Goal: Task Accomplishment & Management: Manage account settings

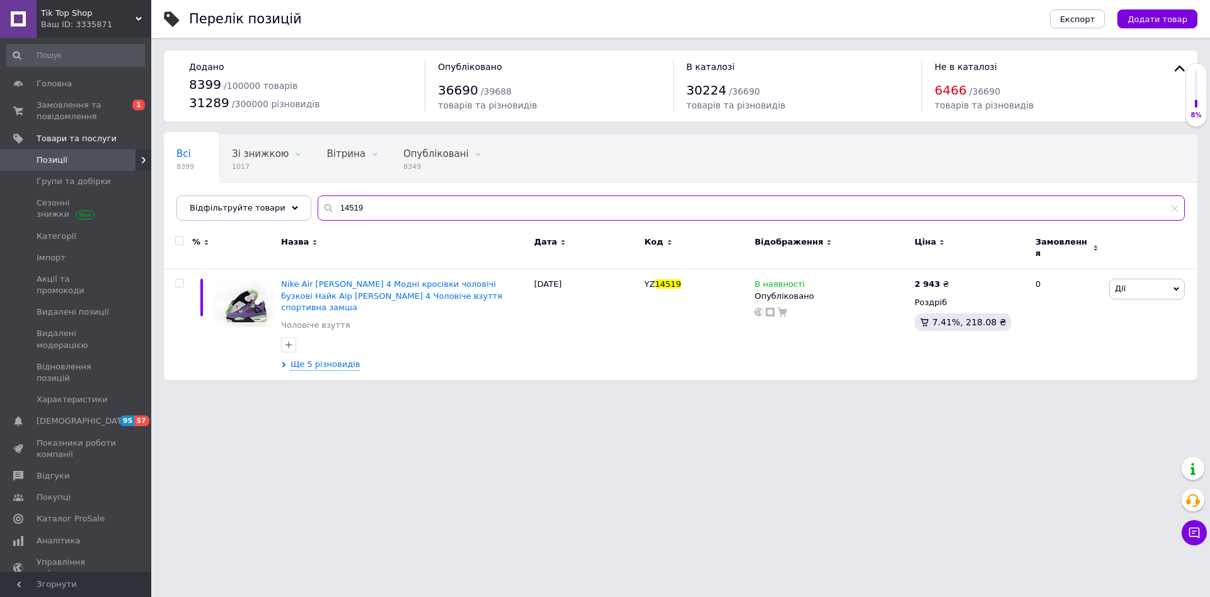
click at [381, 207] on input "14519" at bounding box center [751, 207] width 867 height 25
paste input "Polbut 234"
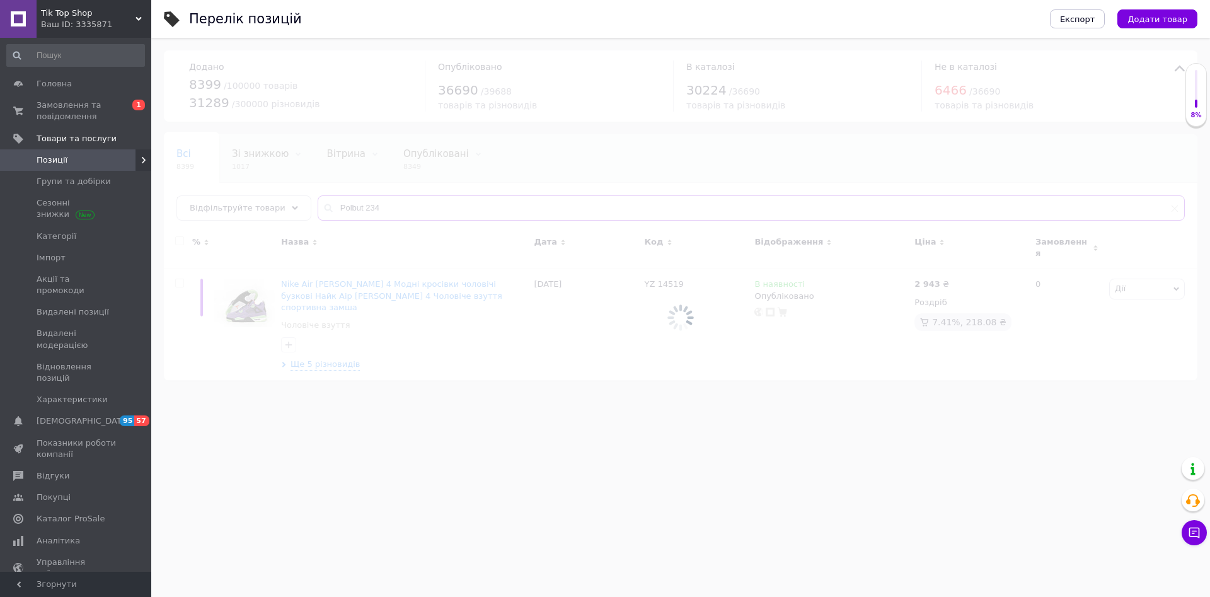
type input "Polbut 234"
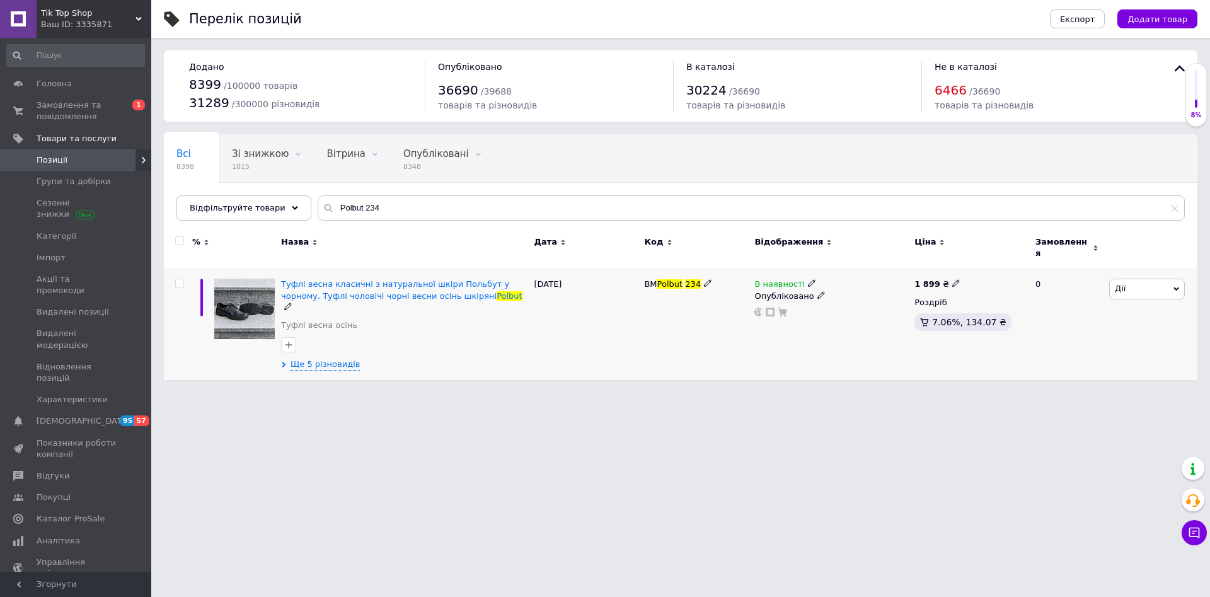
click at [1133, 286] on span "Дії" at bounding box center [1148, 289] width 76 height 20
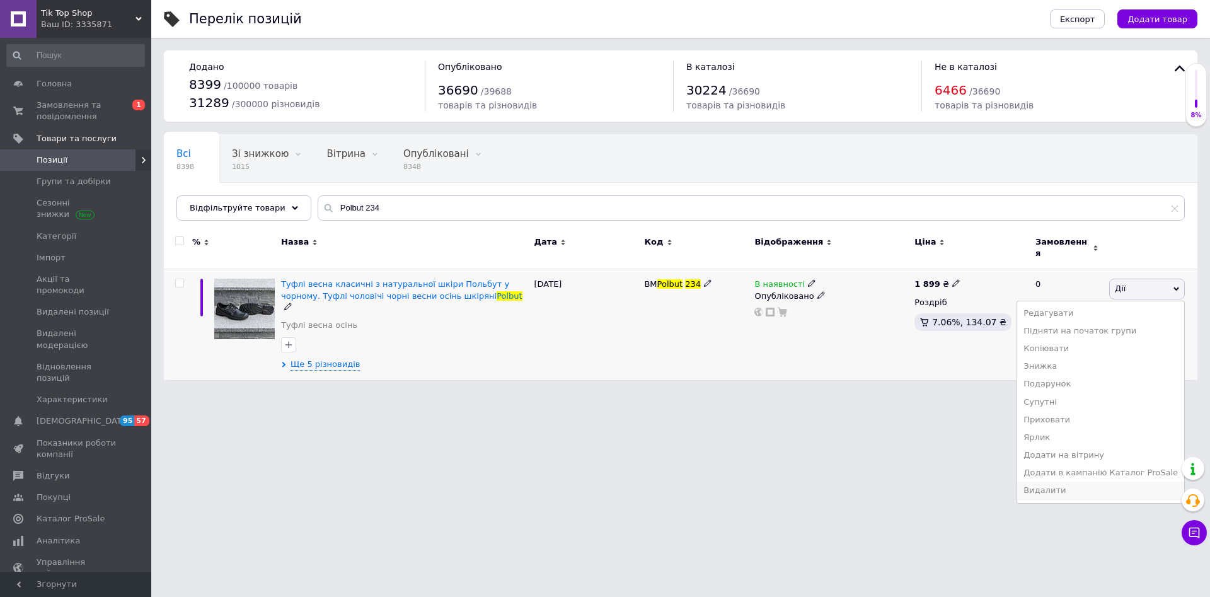
click at [1081, 482] on li "Видалити" at bounding box center [1101, 491] width 167 height 18
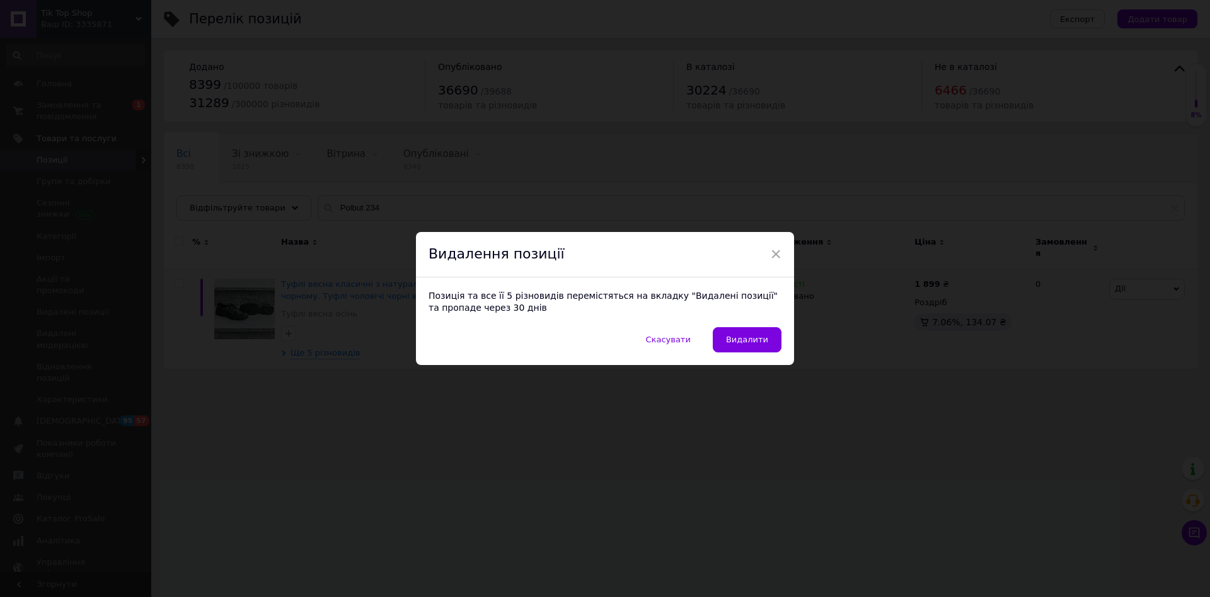
drag, startPoint x: 772, startPoint y: 340, endPoint x: 766, endPoint y: 344, distance: 6.8
click at [769, 340] on button "Видалити" at bounding box center [747, 339] width 69 height 25
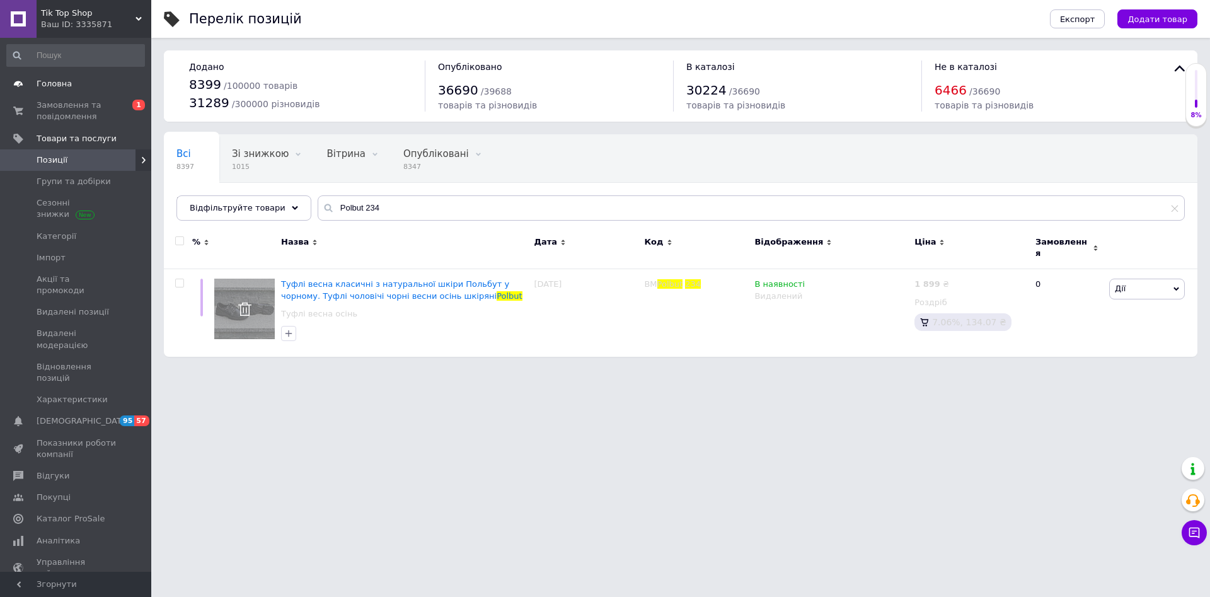
click at [62, 88] on span "Головна" at bounding box center [54, 83] width 35 height 11
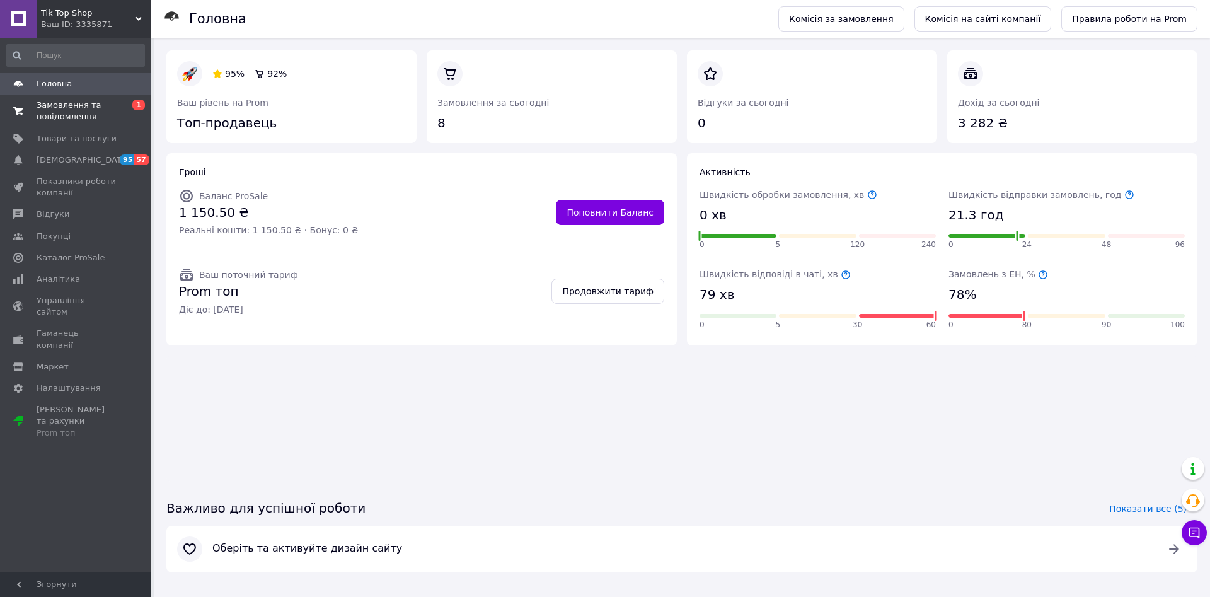
click at [71, 108] on span "Замовлення та повідомлення" at bounding box center [77, 111] width 80 height 23
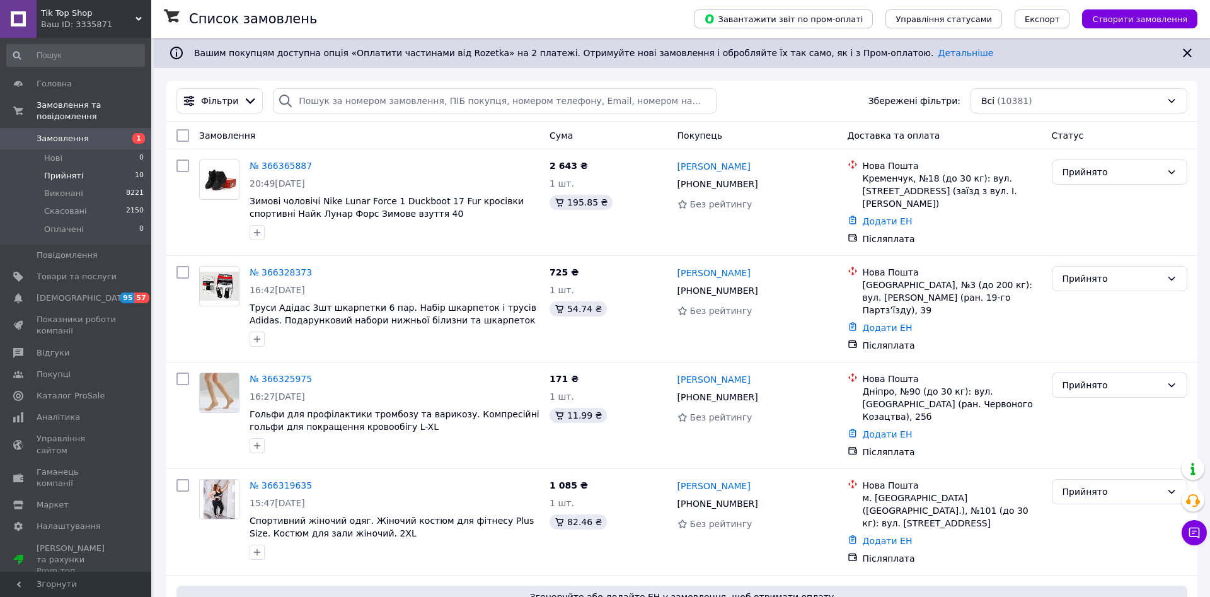
click at [81, 167] on li "Прийняті 10" at bounding box center [75, 176] width 151 height 18
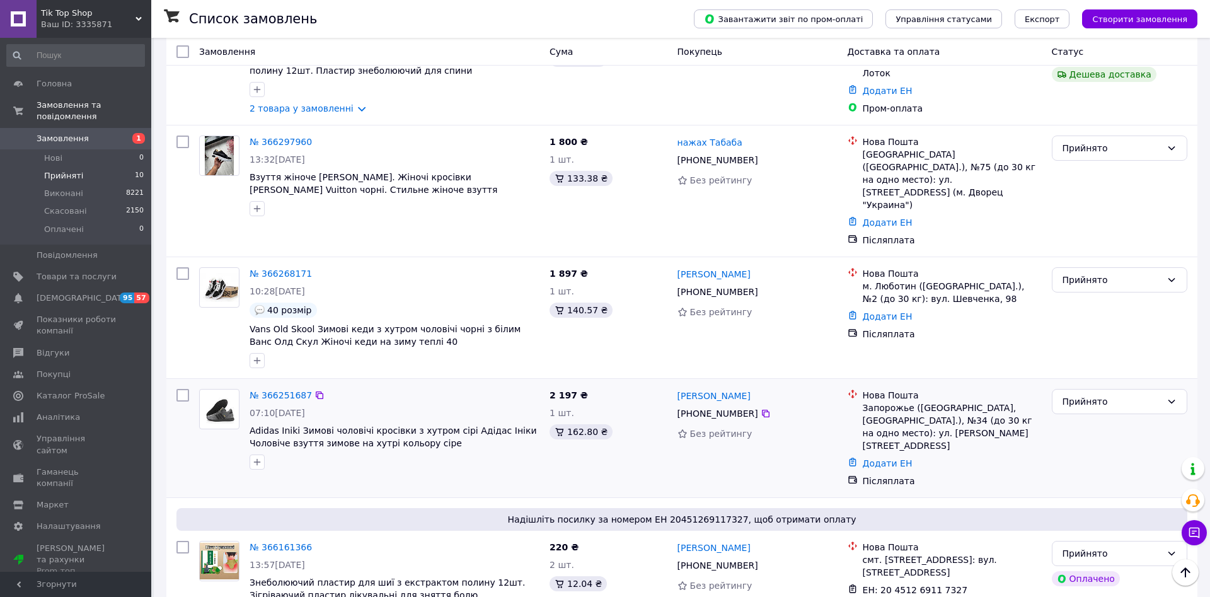
scroll to position [758, 0]
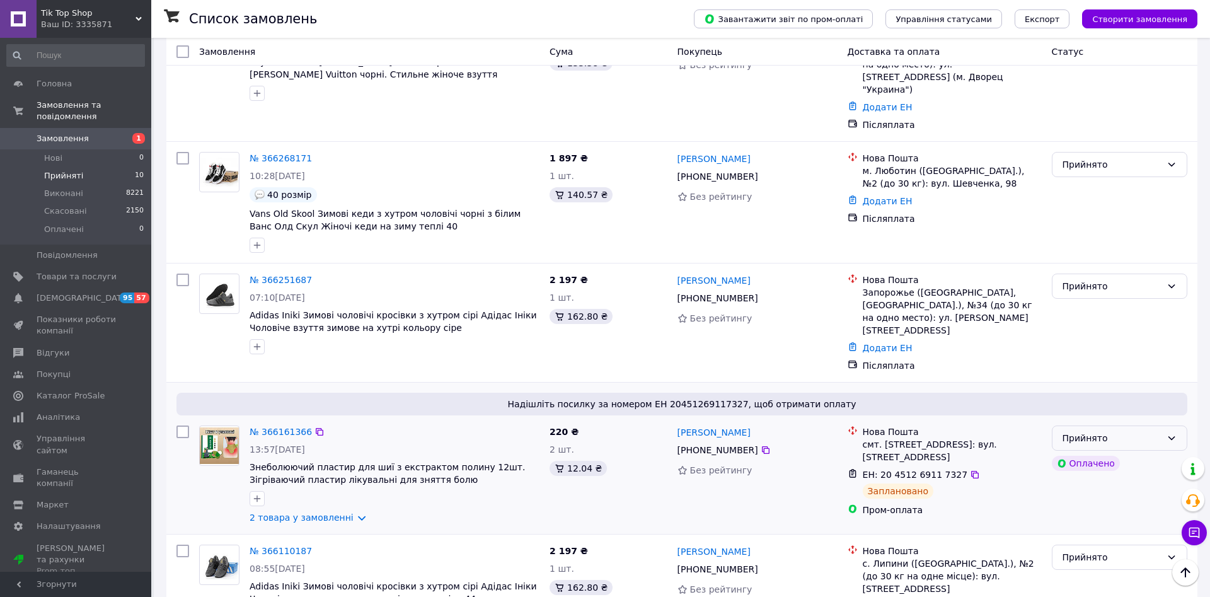
click at [1149, 431] on div "Прийнято" at bounding box center [1112, 438] width 99 height 14
click at [1095, 410] on li "Виконано" at bounding box center [1120, 413] width 134 height 23
click at [270, 275] on link "№ 366251687" at bounding box center [281, 280] width 62 height 10
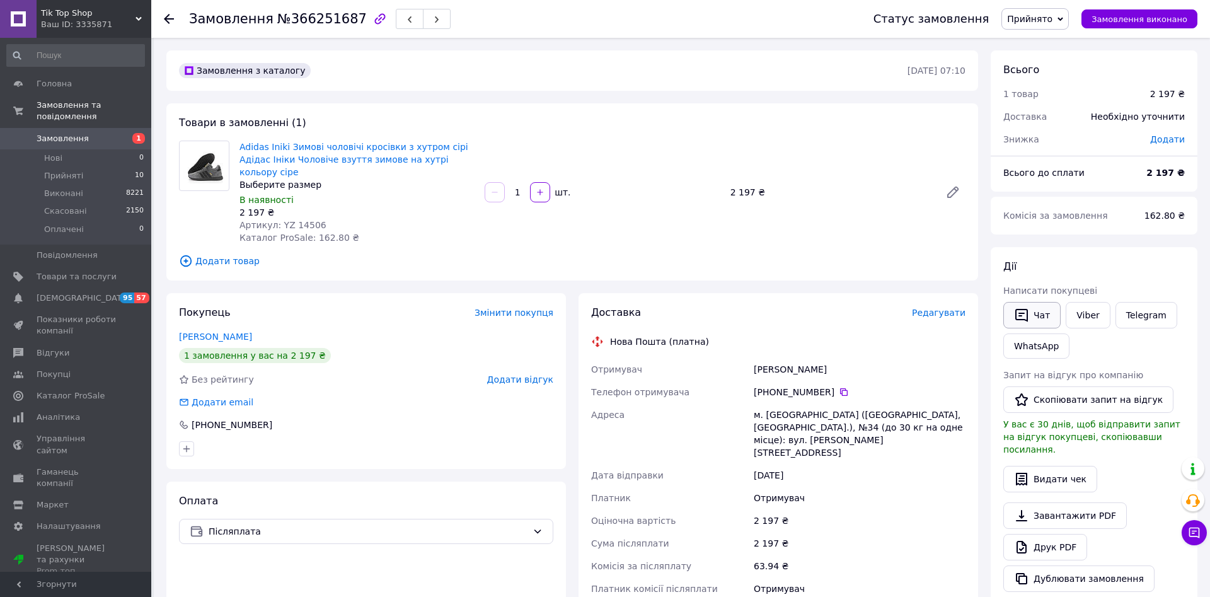
click at [1029, 316] on button "Чат" at bounding box center [1032, 315] width 57 height 26
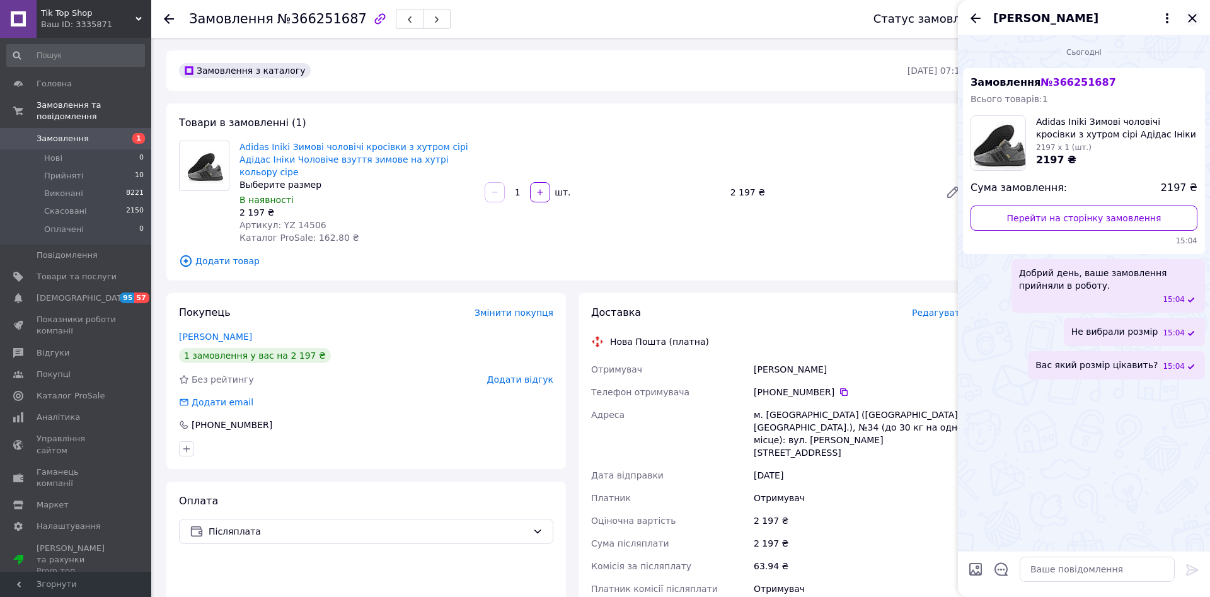
click at [1186, 22] on icon "Закрити" at bounding box center [1192, 18] width 15 height 15
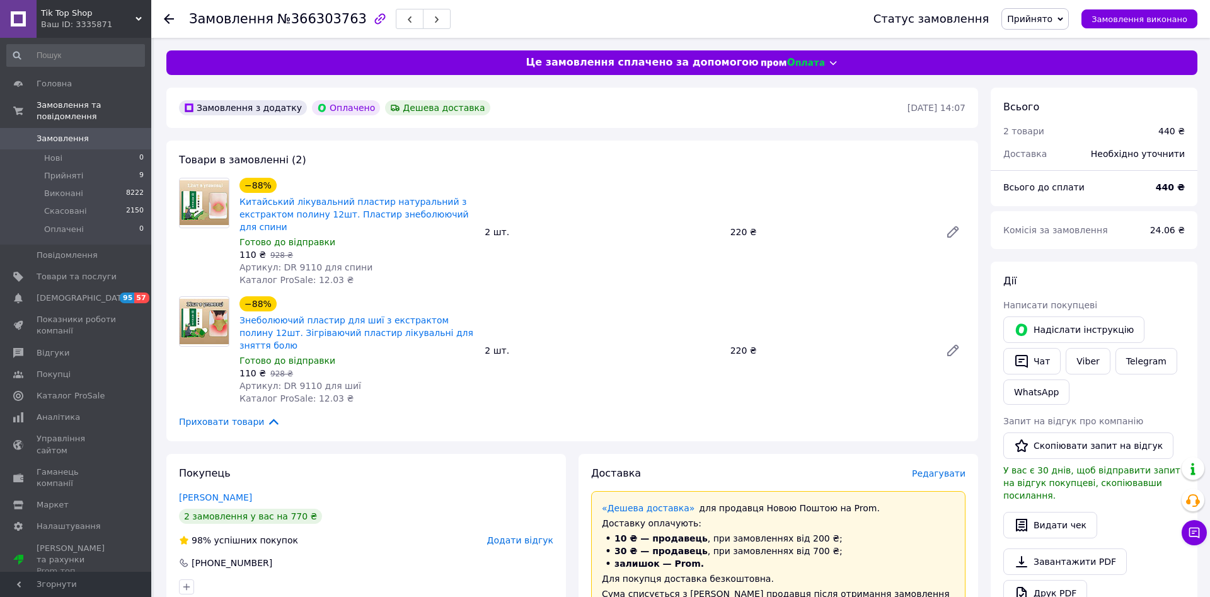
click at [588, 310] on div "−88% Знеболюючий пластир для шиї з екстрактом полину 12шт. Зігріваючий пластир …" at bounding box center [603, 350] width 736 height 113
drag, startPoint x: 350, startPoint y: 269, endPoint x: 291, endPoint y: 270, distance: 59.3
click at [291, 270] on div "Артикул: DR 9110 для спини" at bounding box center [357, 267] width 235 height 13
copy span "9110 для спини"
drag, startPoint x: 345, startPoint y: 374, endPoint x: 313, endPoint y: 377, distance: 32.9
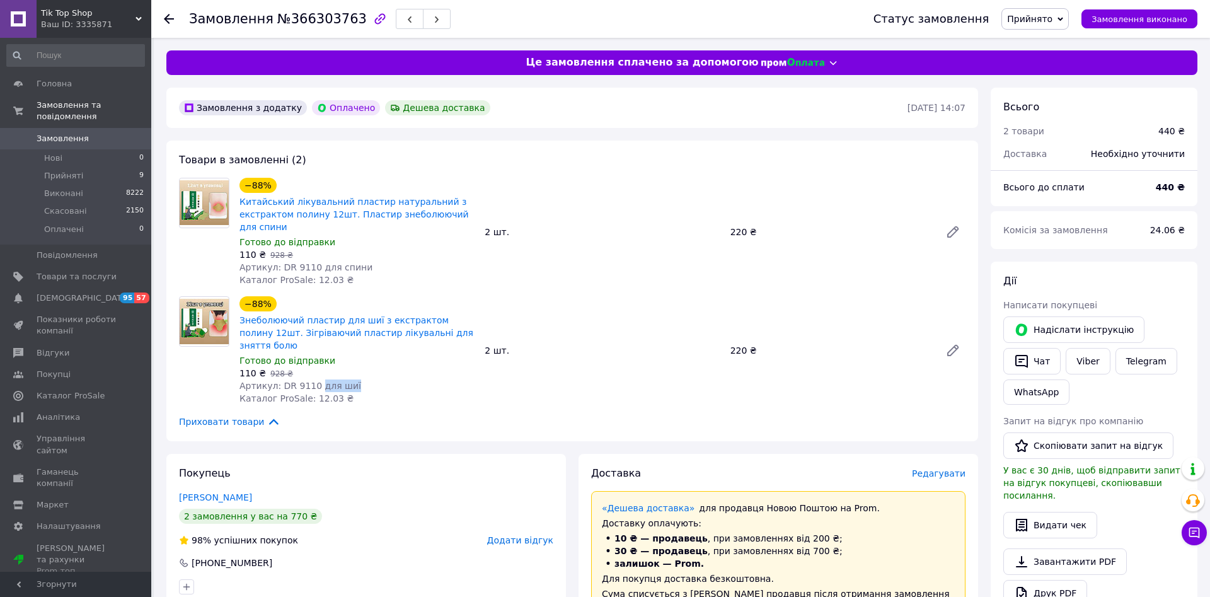
click at [313, 380] on div "Артикул: DR 9110 для шиї" at bounding box center [357, 386] width 235 height 13
copy span "для шиї"
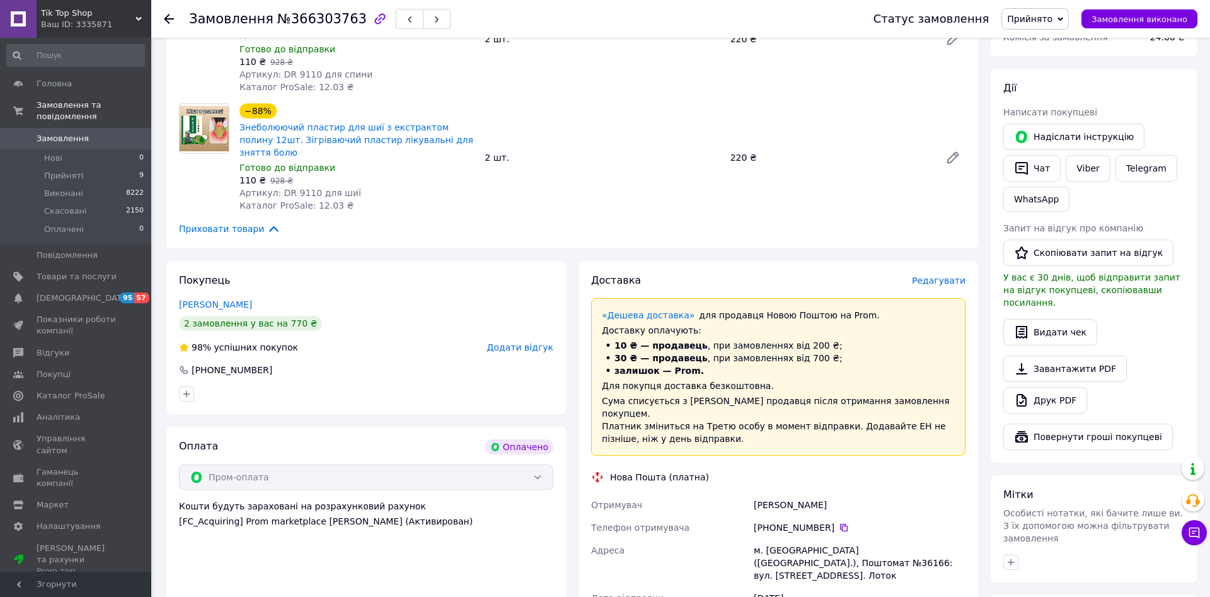
drag, startPoint x: 949, startPoint y: 261, endPoint x: 952, endPoint y: 269, distance: 8.0
click at [949, 274] on div "Доставка Редагувати" at bounding box center [778, 281] width 374 height 14
click at [952, 275] on span "Редагувати" at bounding box center [939, 280] width 54 height 10
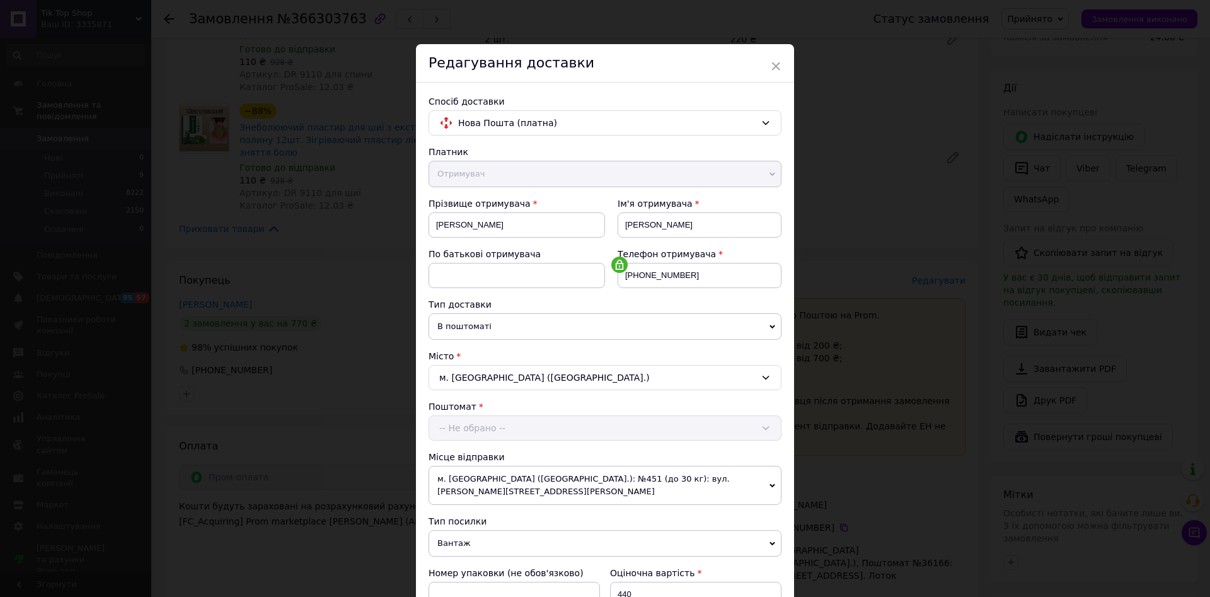
scroll to position [240, 0]
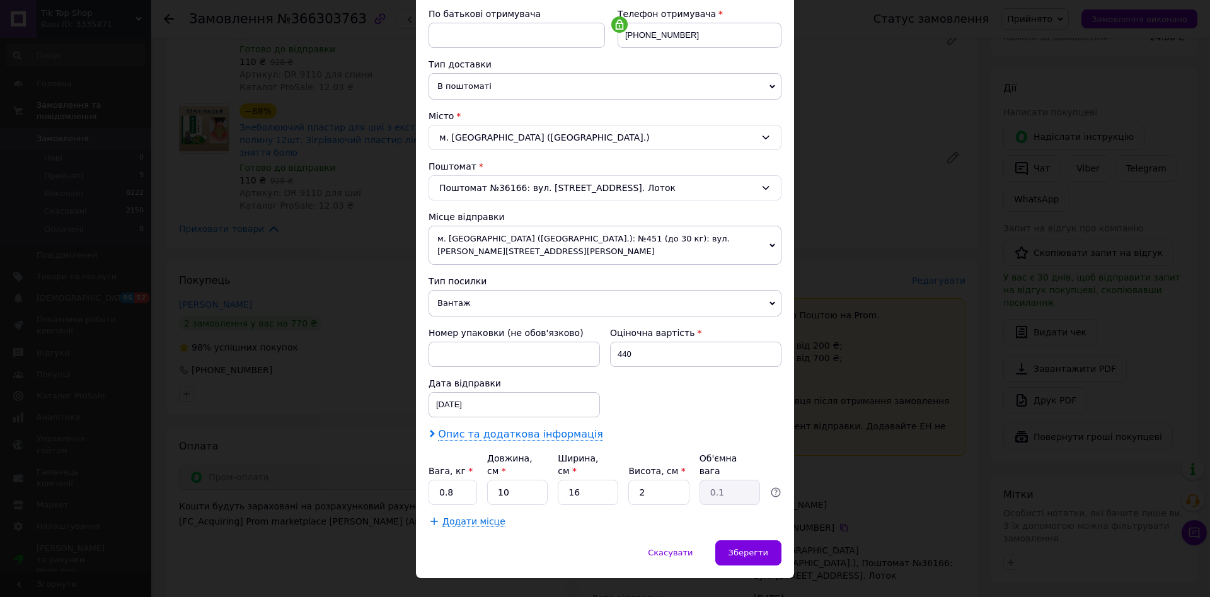
click at [507, 428] on span "Опис та додаткова інформація" at bounding box center [520, 434] width 165 height 13
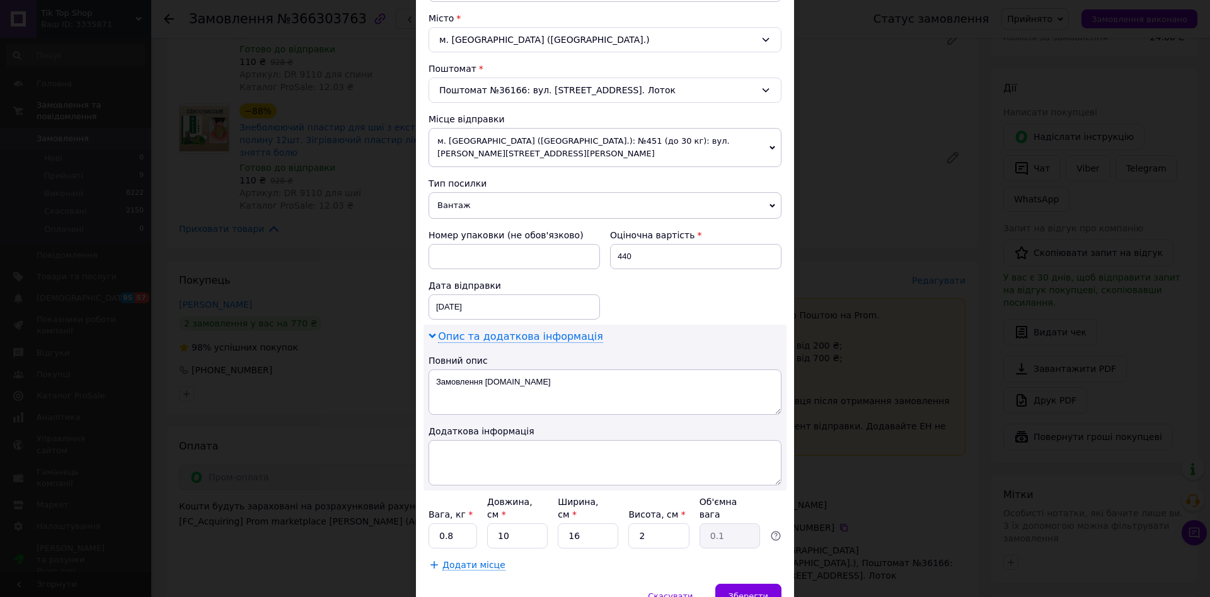
scroll to position [381, 0]
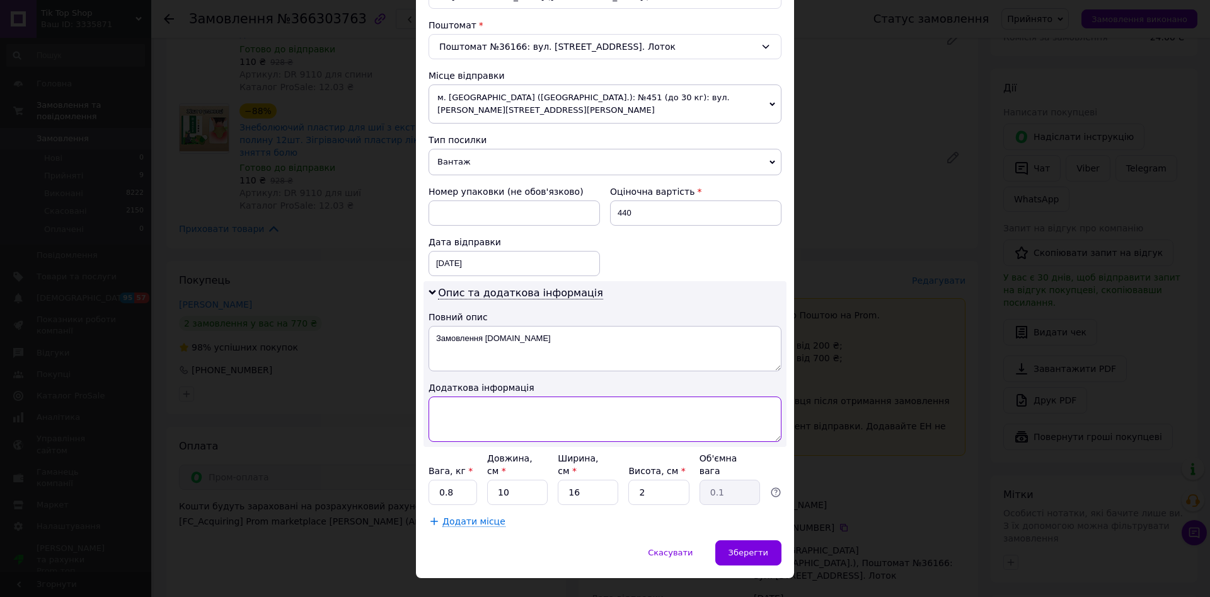
click at [482, 398] on textarea at bounding box center [605, 419] width 353 height 45
paste textarea "9110 для спини 2 для шиї 2"
type textarea "9110 для спини 2 для шиї 2"
click at [451, 480] on input "0.8" at bounding box center [453, 492] width 49 height 25
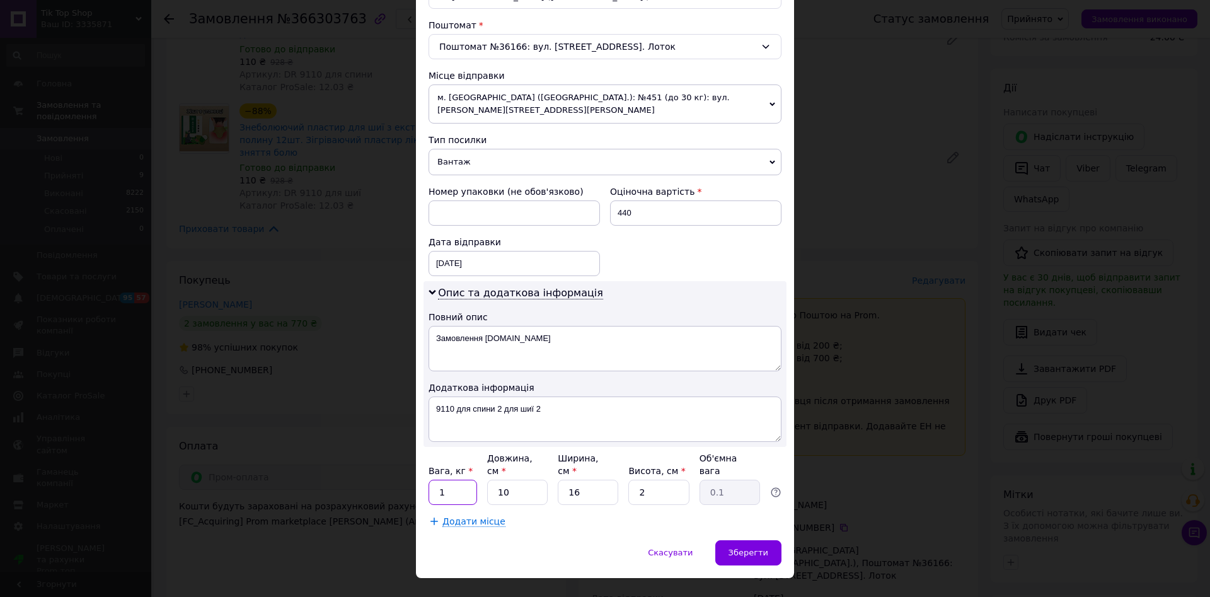
click at [451, 480] on input "1" at bounding box center [453, 492] width 49 height 25
type input "1"
click at [448, 400] on textarea "9110 для спини 2 для шиї 2" at bounding box center [605, 419] width 353 height 45
click at [747, 548] on span "Зберегти" at bounding box center [749, 552] width 40 height 9
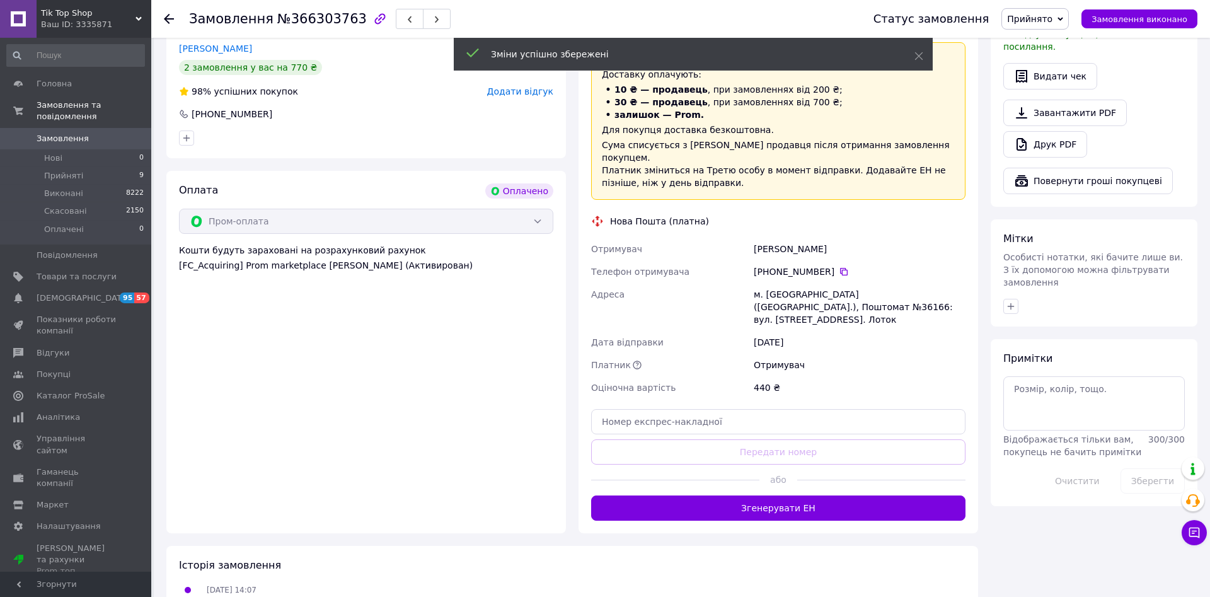
scroll to position [450, 0]
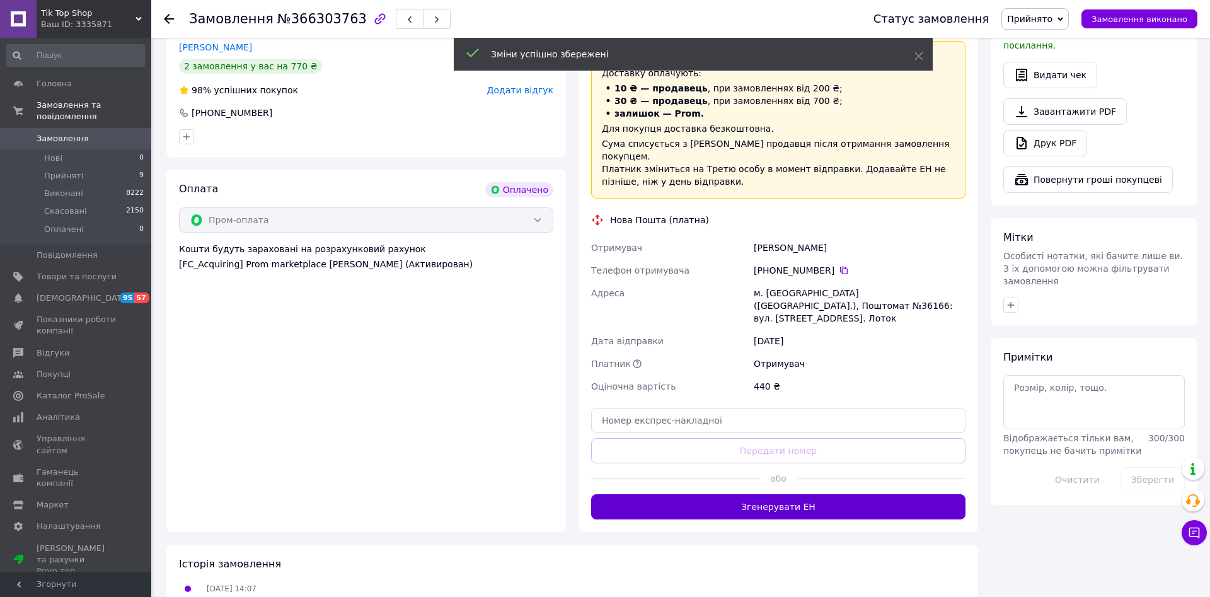
click at [793, 494] on button "Згенерувати ЕН" at bounding box center [778, 506] width 374 height 25
click at [840, 264] on div "+380 98 250 53 10" at bounding box center [860, 270] width 212 height 13
click at [840, 267] on icon at bounding box center [844, 271] width 8 height 8
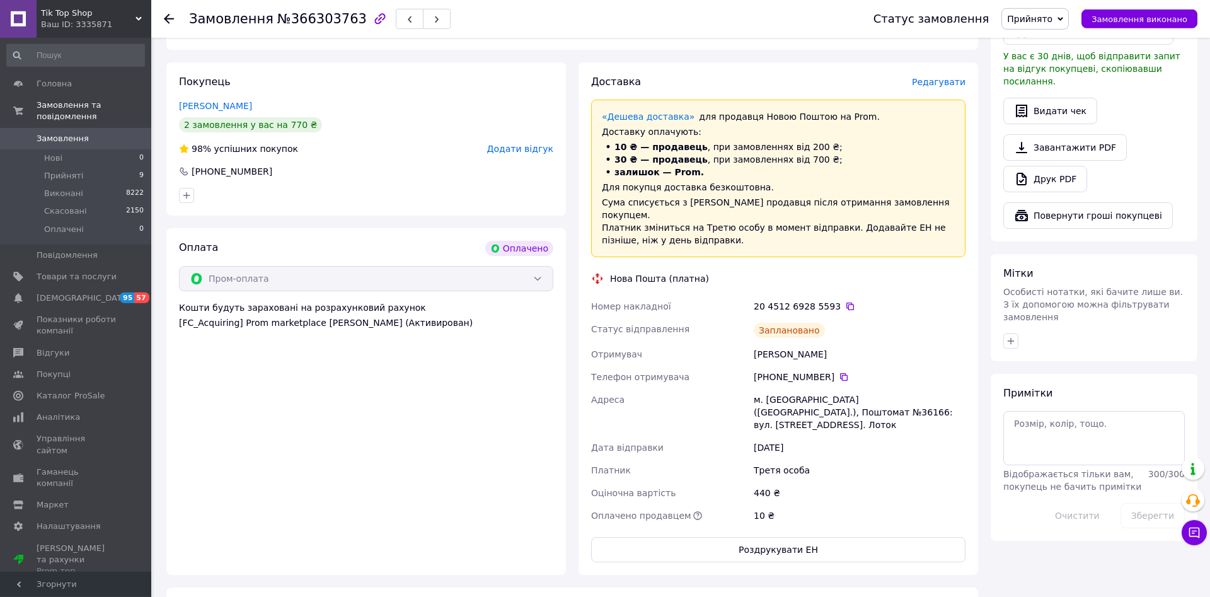
scroll to position [386, 0]
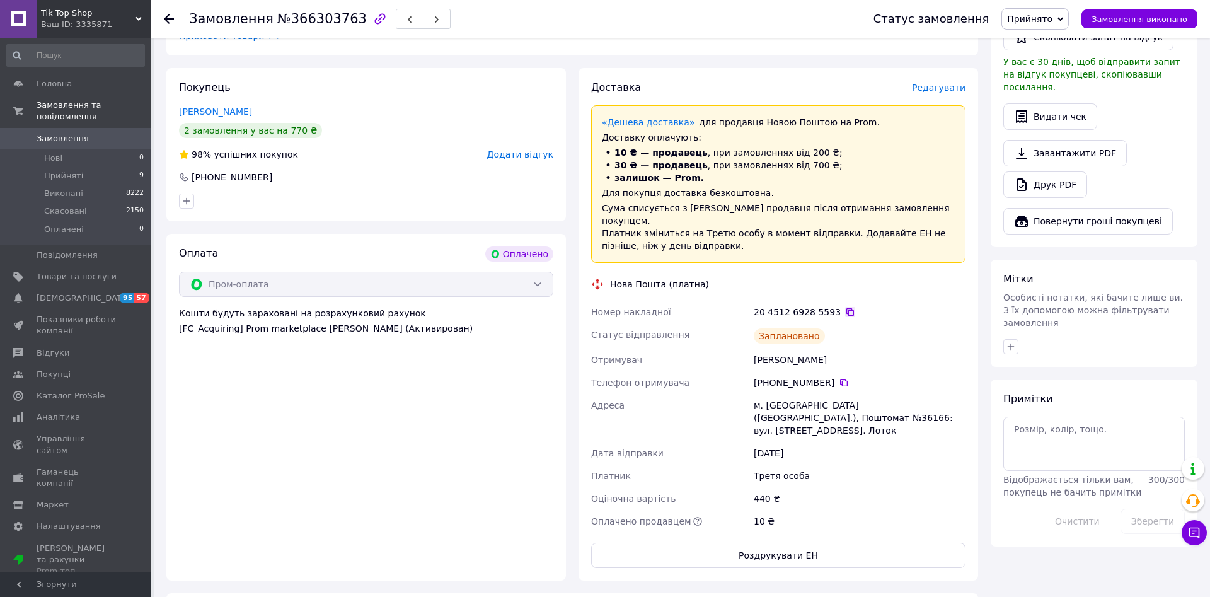
click at [845, 307] on icon at bounding box center [850, 312] width 10 height 10
drag, startPoint x: 1131, startPoint y: 21, endPoint x: 1122, endPoint y: 26, distance: 10.2
click at [1133, 23] on span "Замовлення виконано" at bounding box center [1140, 18] width 96 height 9
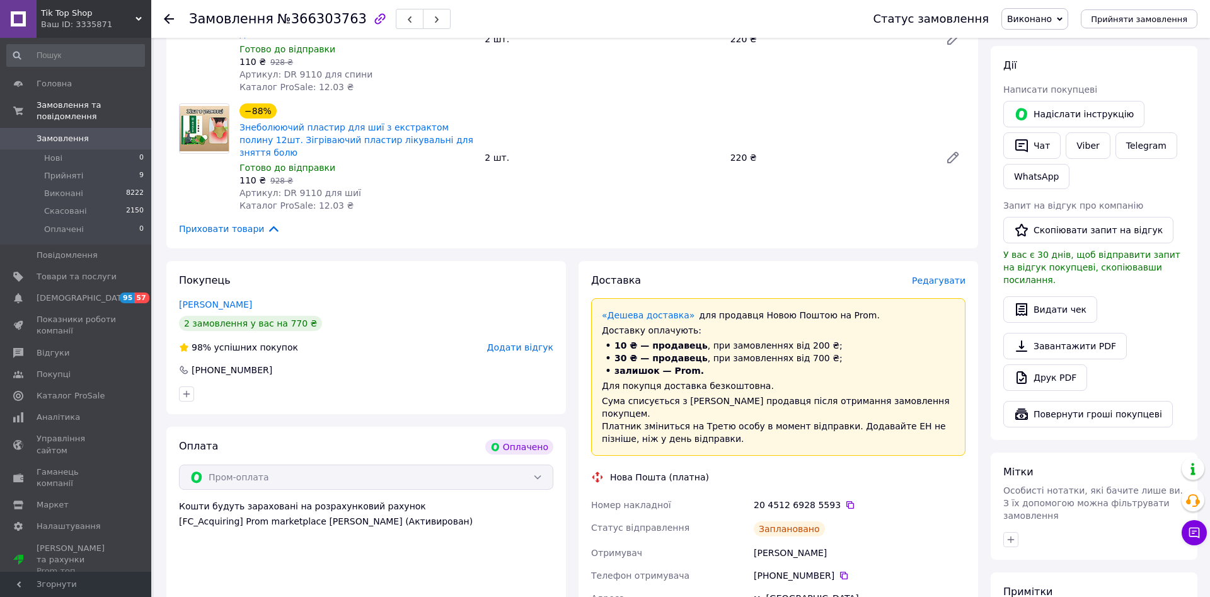
scroll to position [0, 0]
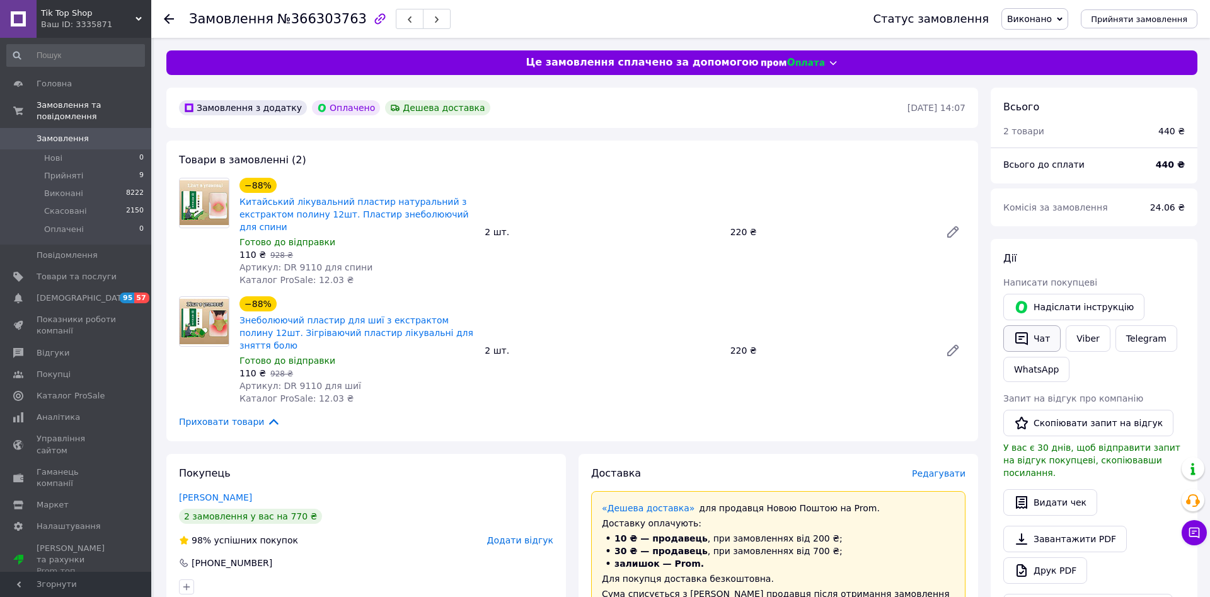
click at [1039, 335] on button "Чат" at bounding box center [1032, 338] width 57 height 26
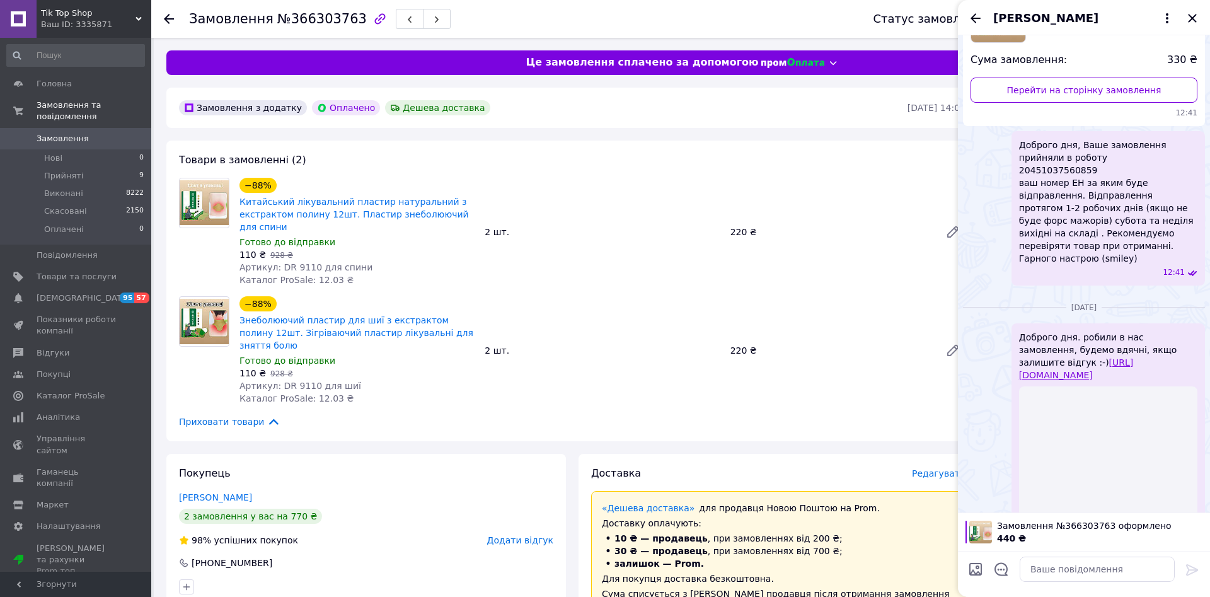
scroll to position [166, 0]
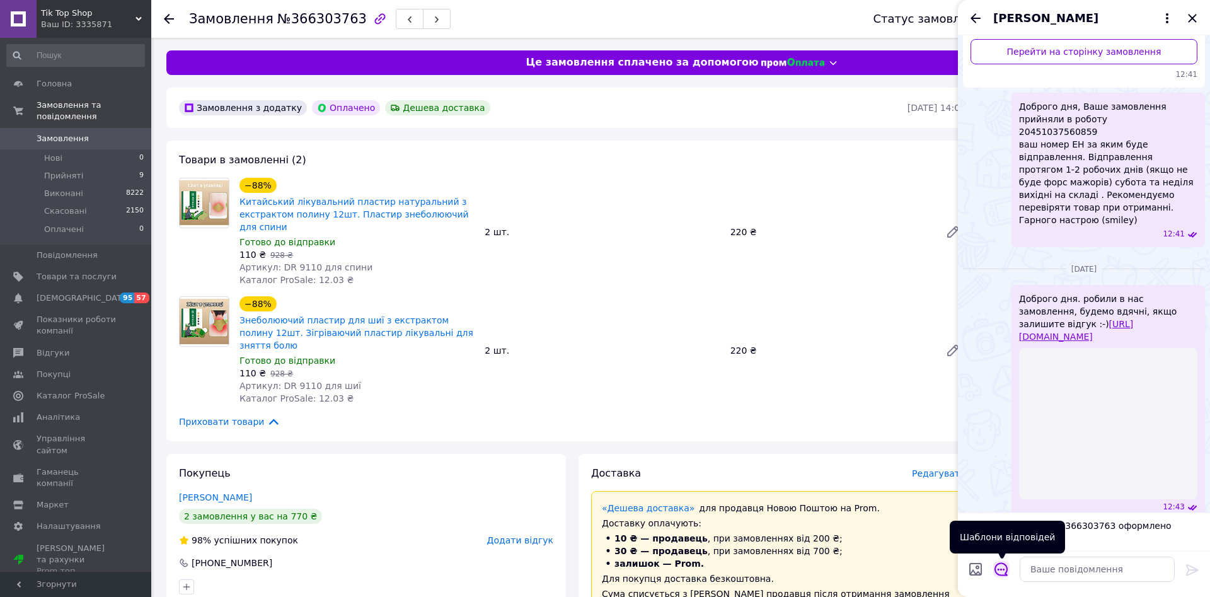
click at [1003, 577] on button "Відкрити шаблони відповідей" at bounding box center [1002, 569] width 16 height 16
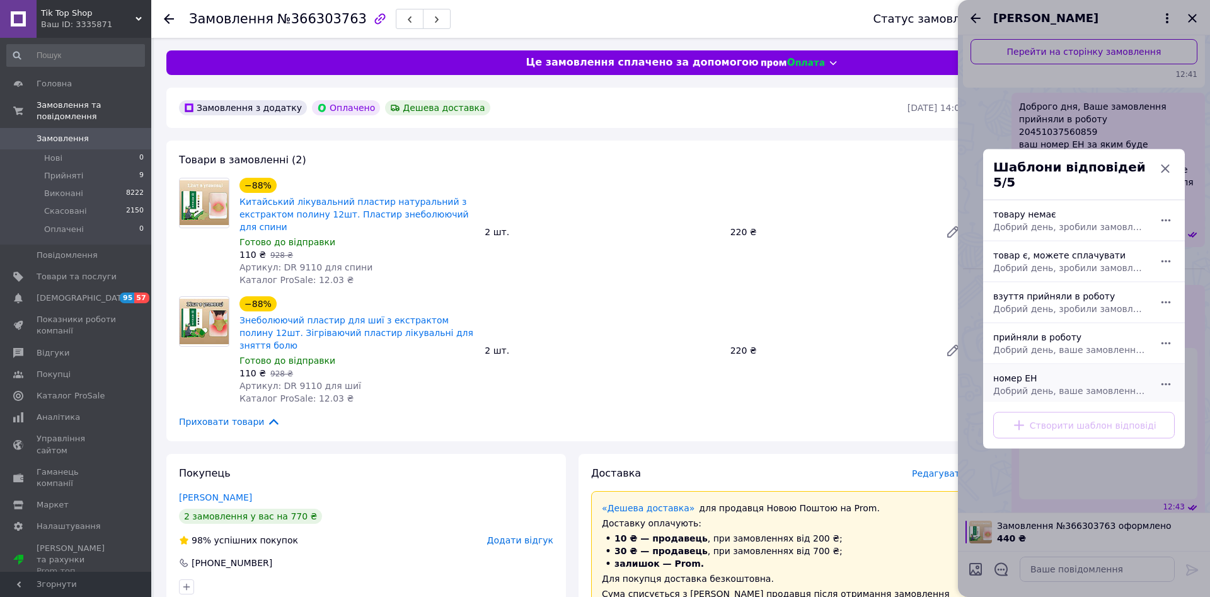
click at [1019, 369] on div "номер ЕН Добрий день, ваше замовлення прийняли в роботу. ваш номер ЕН за яким б…" at bounding box center [1071, 383] width 164 height 35
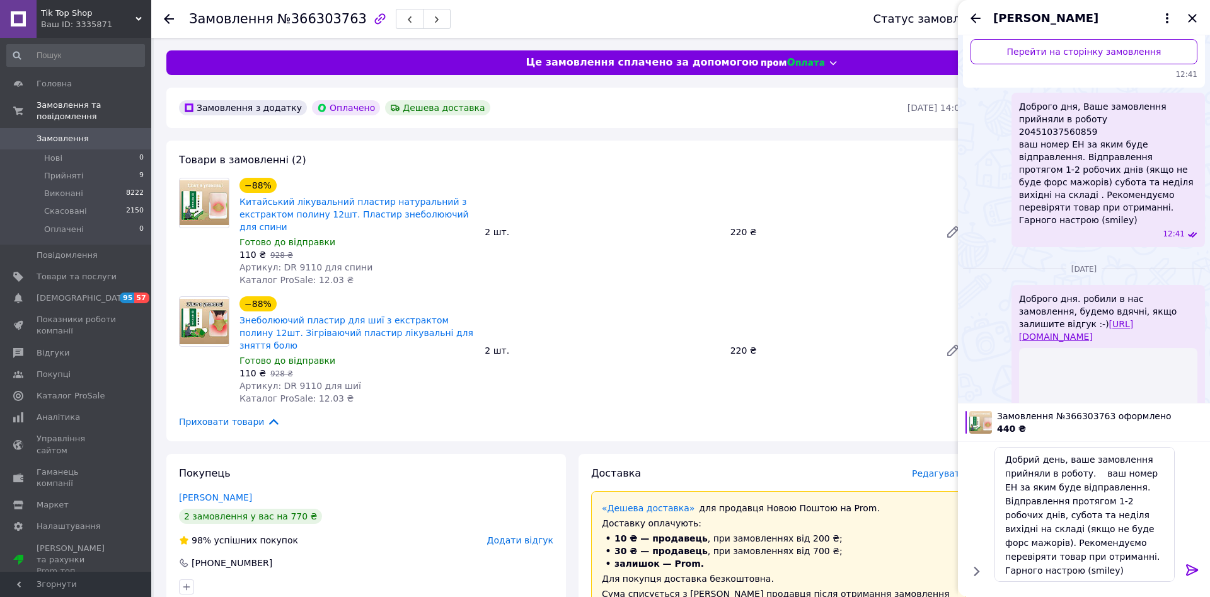
scroll to position [386, 0]
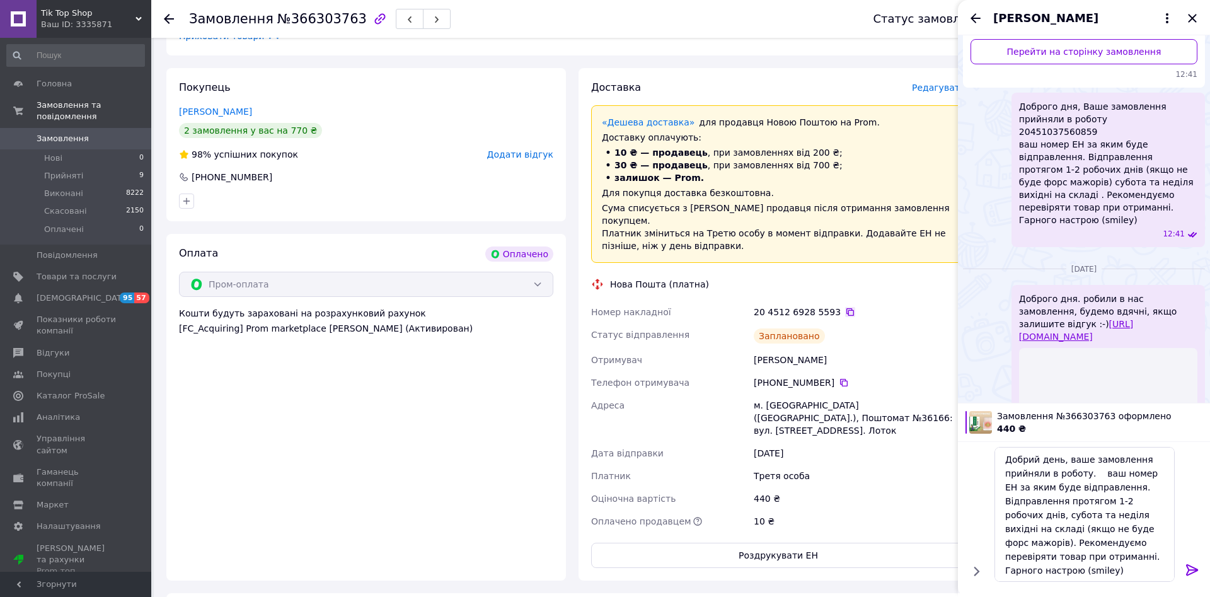
click at [845, 307] on icon at bounding box center [850, 312] width 10 height 10
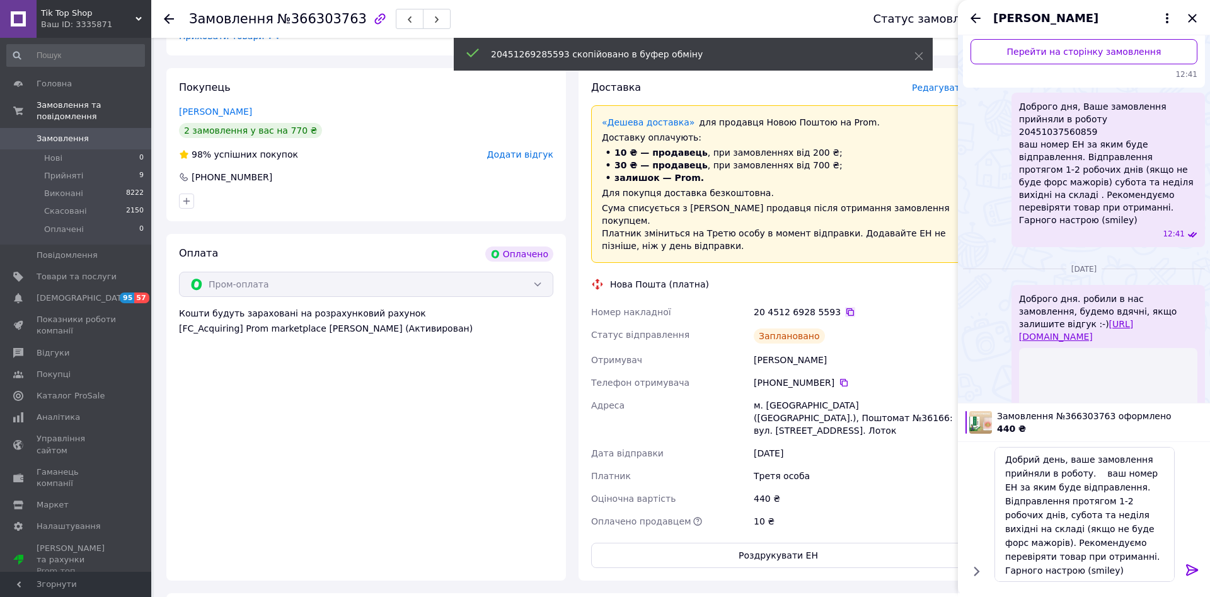
click at [847, 308] on icon at bounding box center [851, 312] width 8 height 8
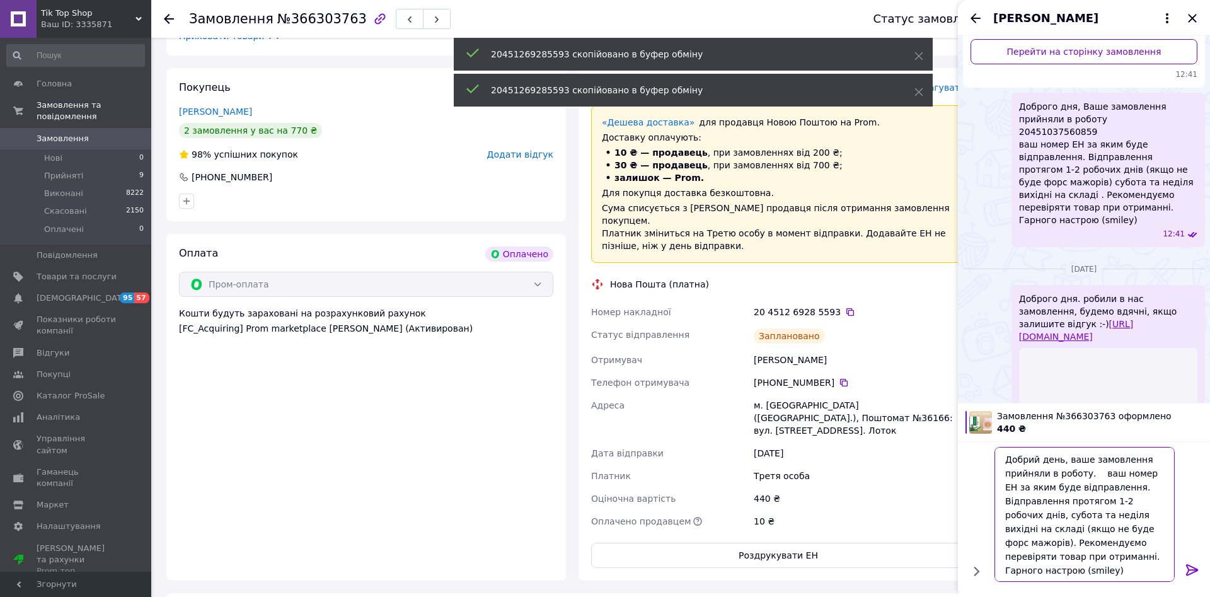
click at [1091, 471] on textarea "Добрий день, ваше замовлення прийняли в роботу. ваш номер ЕН за яким буде відпр…" at bounding box center [1085, 514] width 180 height 135
paste textarea "20451269285593"
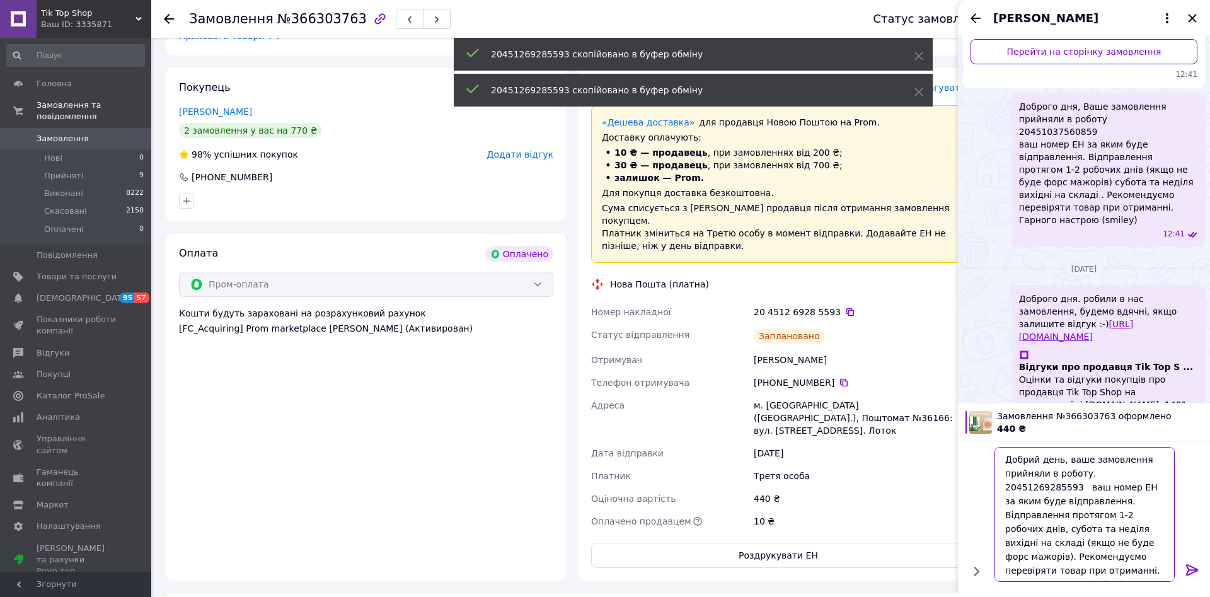
type textarea "Добрий день, ваше замовлення прийняли в роботу. 20451269285593 ваш номер ЕН за …"
drag, startPoint x: 1185, startPoint y: 566, endPoint x: 1190, endPoint y: 572, distance: 7.7
click at [1186, 568] on div at bounding box center [1192, 572] width 25 height 30
click at [1192, 573] on icon at bounding box center [1192, 569] width 12 height 11
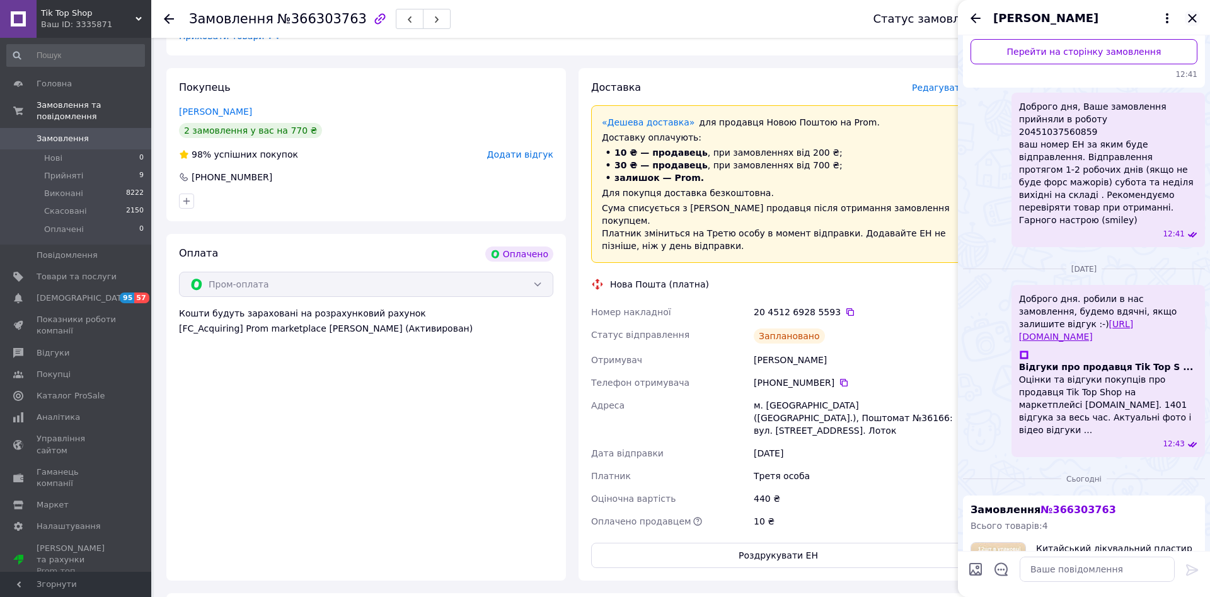
click at [1197, 18] on icon "Закрити" at bounding box center [1192, 18] width 15 height 15
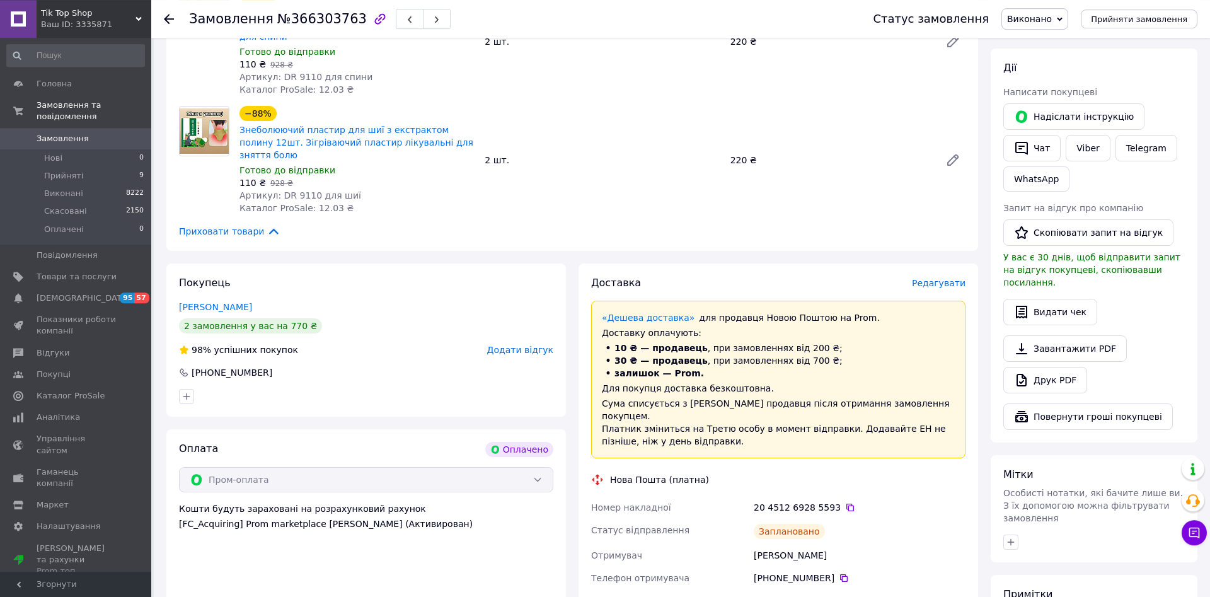
scroll to position [129, 0]
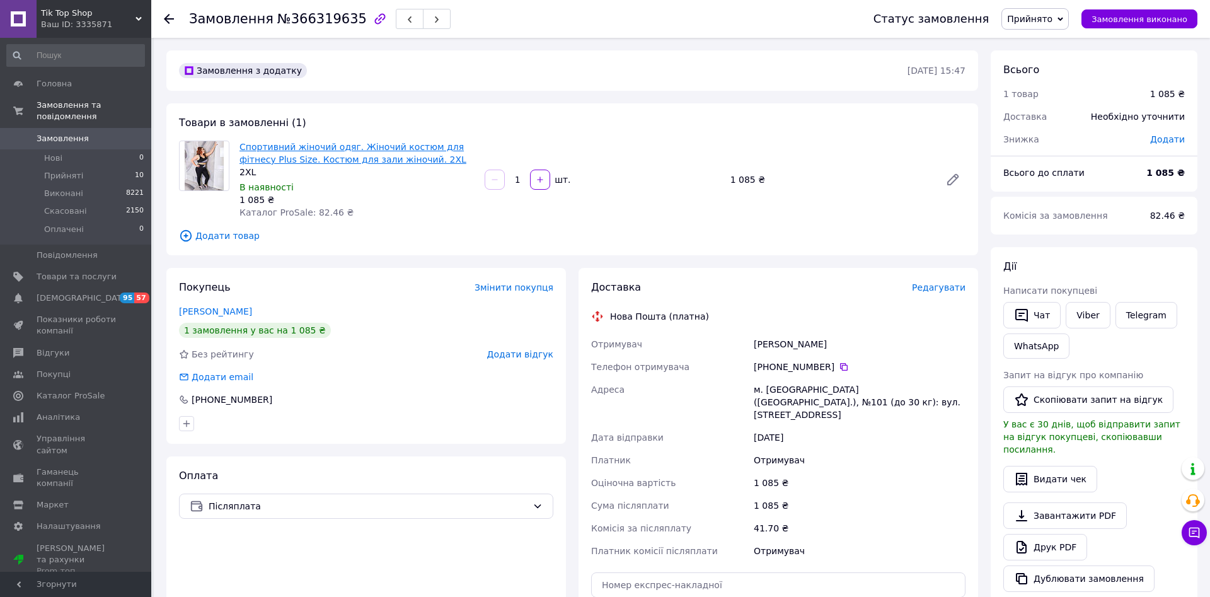
click at [293, 149] on link "Спортивний жіночий одяг. Жіночий костюм для фітнесу Plus Size. Костюм для зали …" at bounding box center [353, 153] width 227 height 23
click at [951, 177] on icon at bounding box center [953, 179] width 15 height 15
click at [1043, 314] on button "Чат" at bounding box center [1032, 315] width 57 height 26
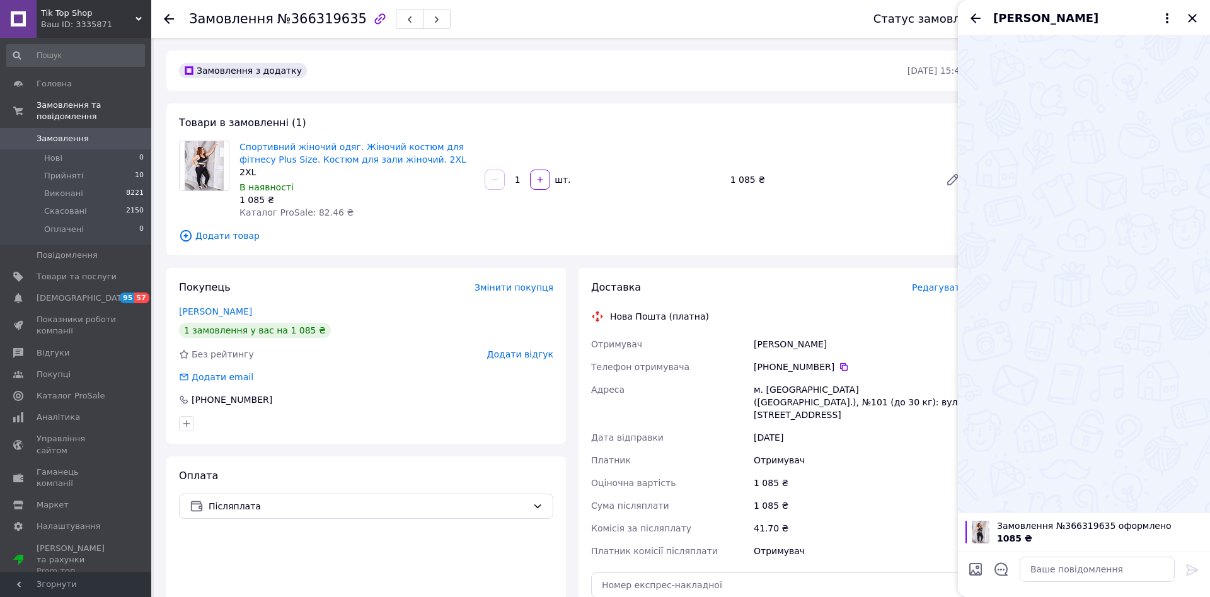
click at [1000, 577] on div at bounding box center [1002, 571] width 26 height 31
click at [999, 571] on icon "Відкрити шаблони відповідей" at bounding box center [1001, 569] width 13 height 13
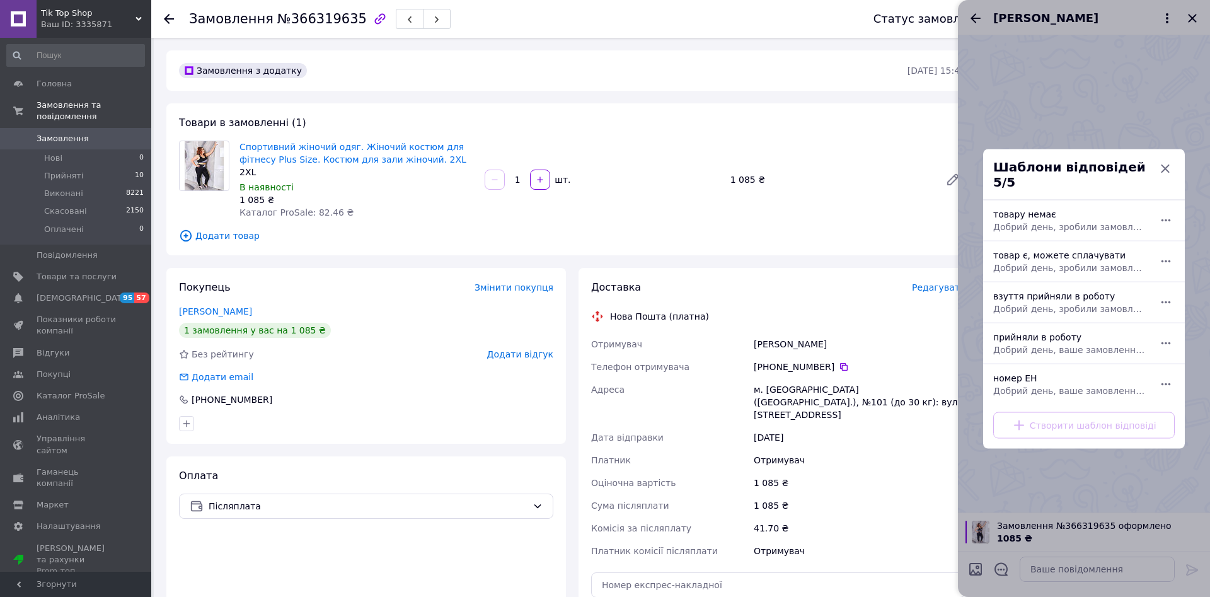
click at [1038, 211] on div "товару немає Добрий день, зробили замовлення на жаль дана модель закінчилась ви…" at bounding box center [1071, 219] width 164 height 35
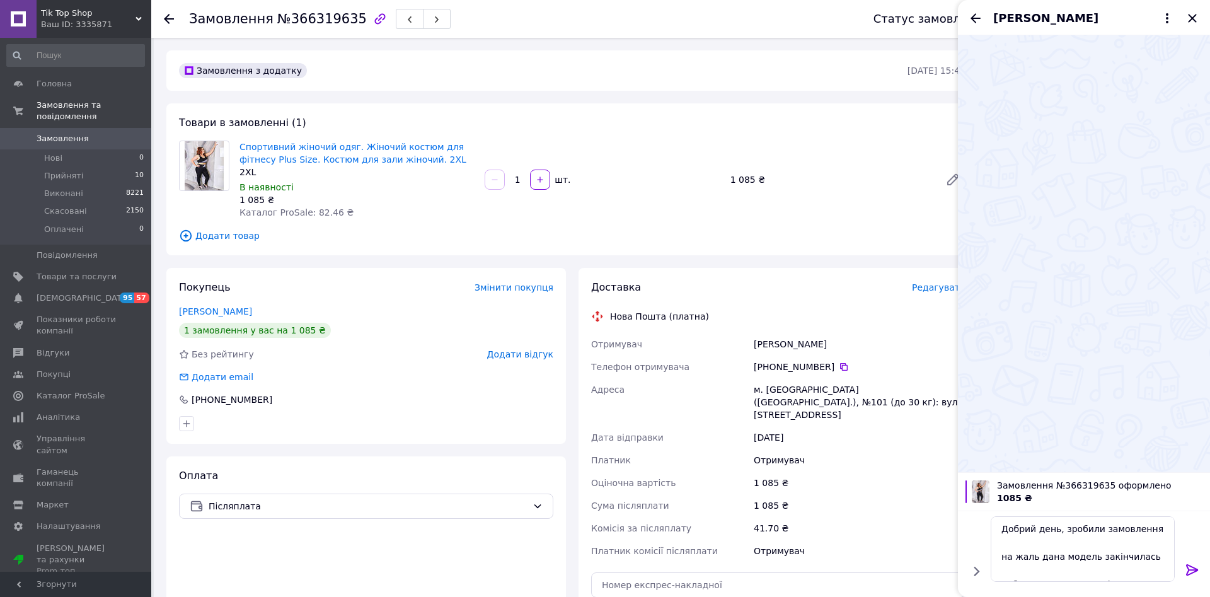
type textarea "Добрий день, зробили замовлення на жаль дана модель закінчилась вибачте за незр…"
click at [1189, 572] on icon at bounding box center [1192, 569] width 15 height 15
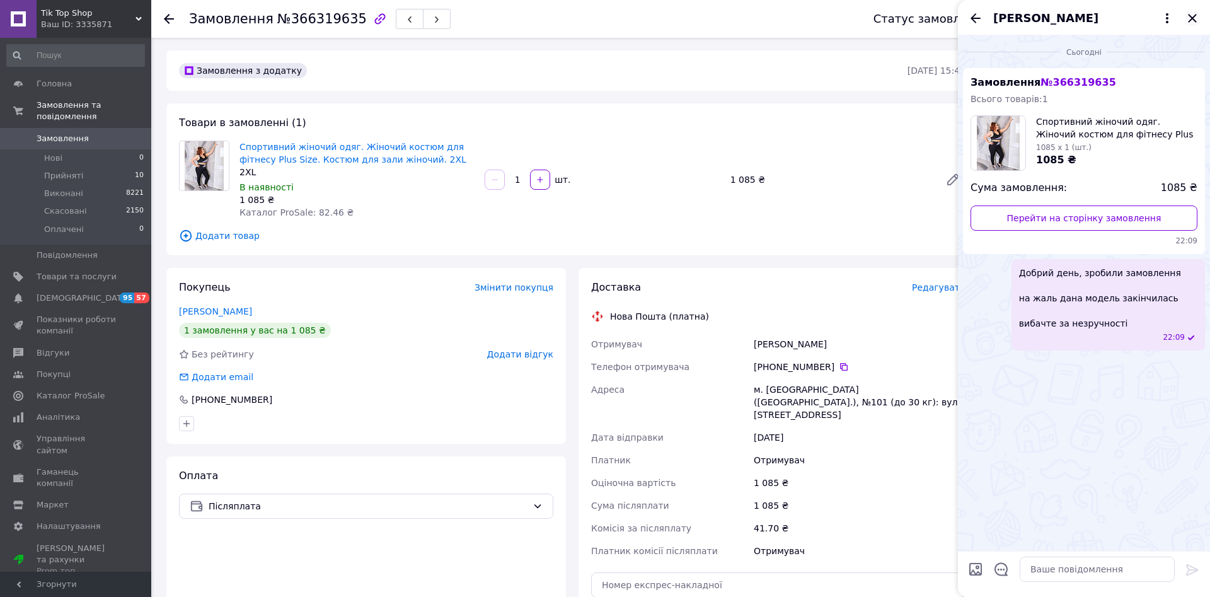
click at [1192, 13] on icon "Закрити" at bounding box center [1192, 18] width 15 height 15
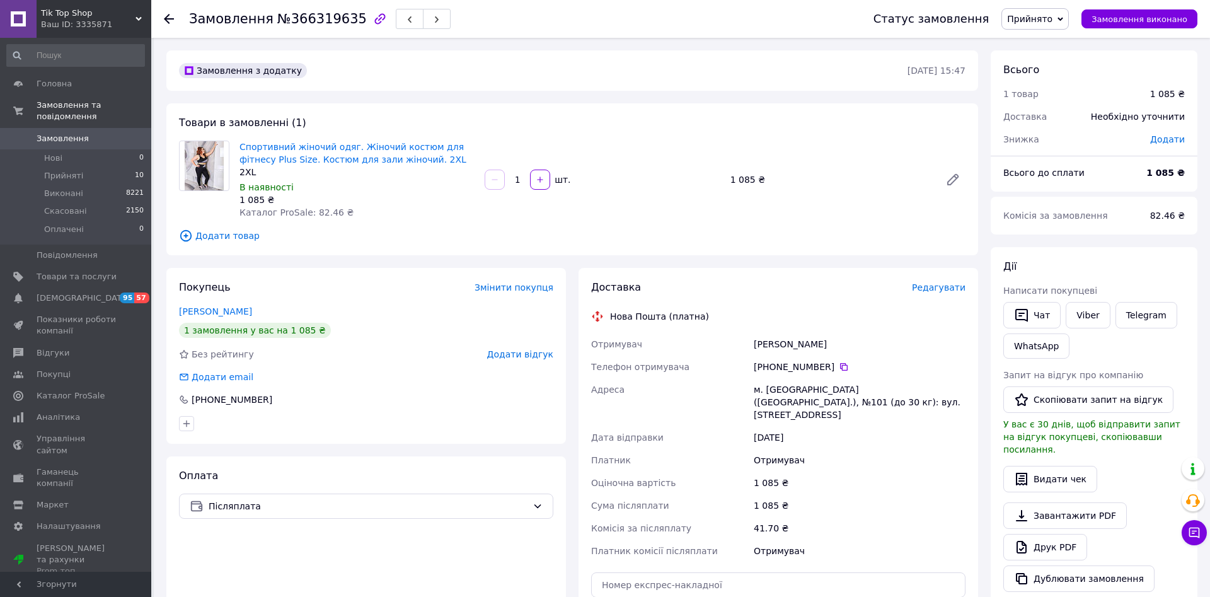
click at [1053, 18] on span "Прийнято" at bounding box center [1029, 19] width 45 height 10
drag, startPoint x: 1040, startPoint y: 62, endPoint x: 1035, endPoint y: 74, distance: 12.8
click at [1040, 62] on li "Скасовано" at bounding box center [1035, 63] width 66 height 19
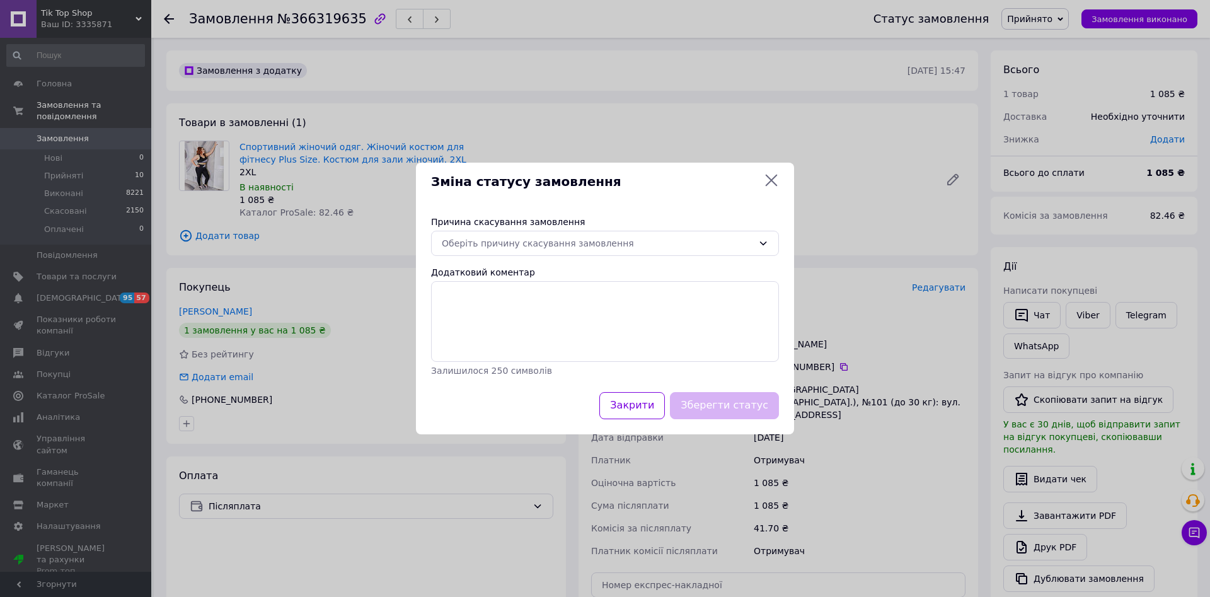
drag, startPoint x: 666, startPoint y: 236, endPoint x: 631, endPoint y: 257, distance: 40.1
click at [663, 238] on div "Оберіть причину скасування замовлення" at bounding box center [605, 243] width 348 height 25
click at [553, 287] on li "Немає різновиду товару" at bounding box center [605, 293] width 347 height 23
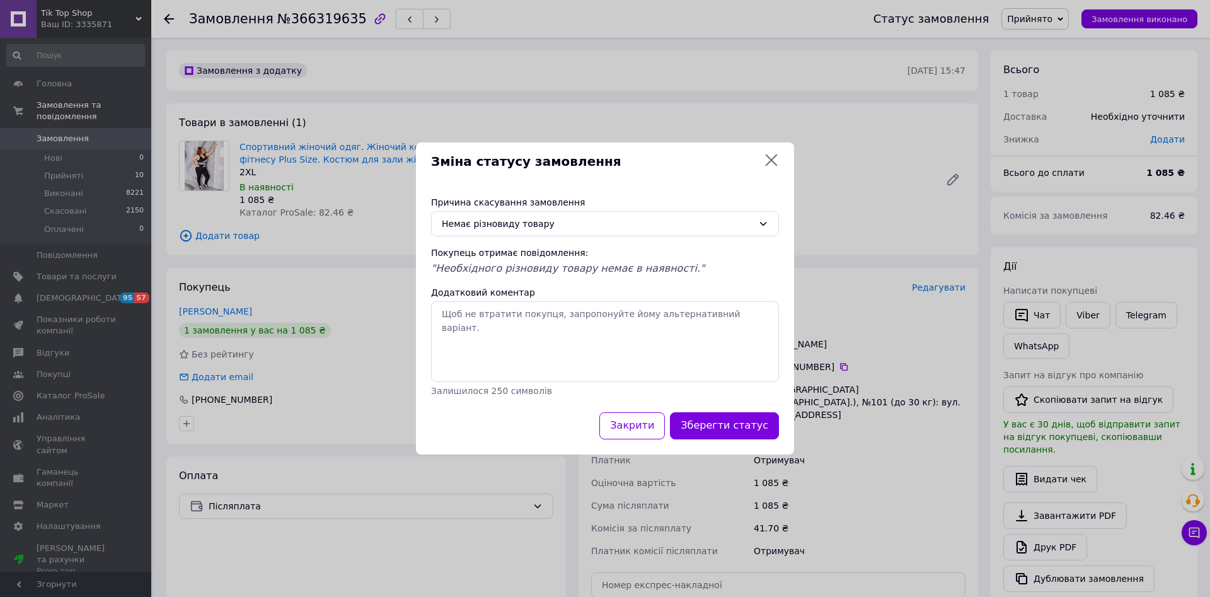
drag, startPoint x: 734, startPoint y: 417, endPoint x: 736, endPoint y: 424, distance: 7.8
click at [734, 420] on button "Зберегти статус" at bounding box center [724, 425] width 109 height 27
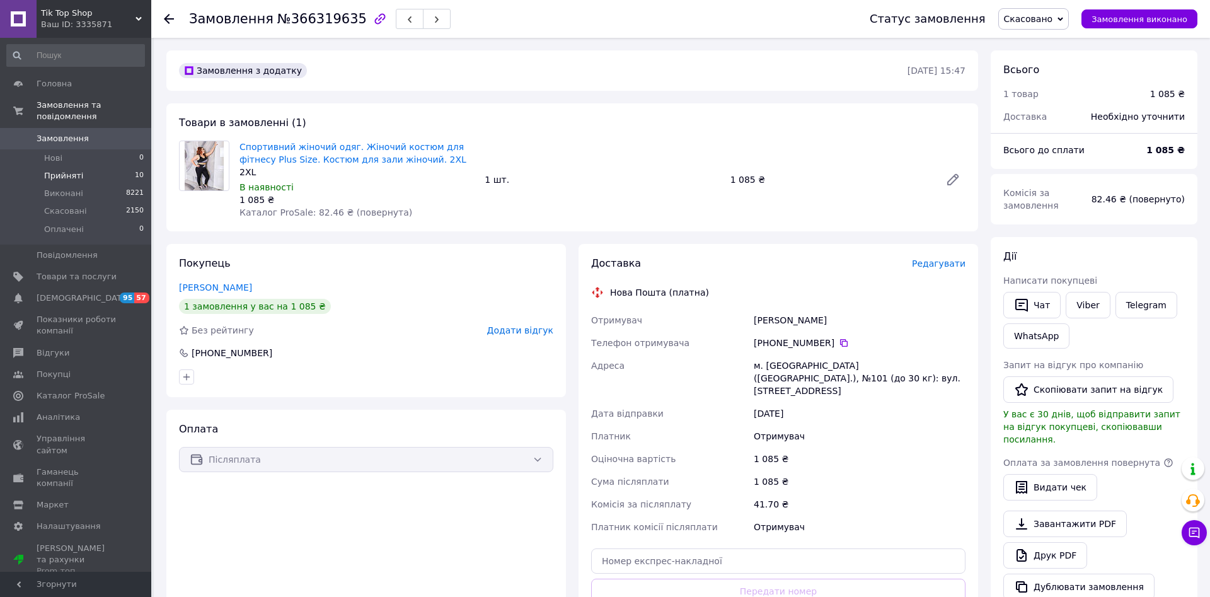
click at [49, 170] on span "Прийняті" at bounding box center [63, 175] width 39 height 11
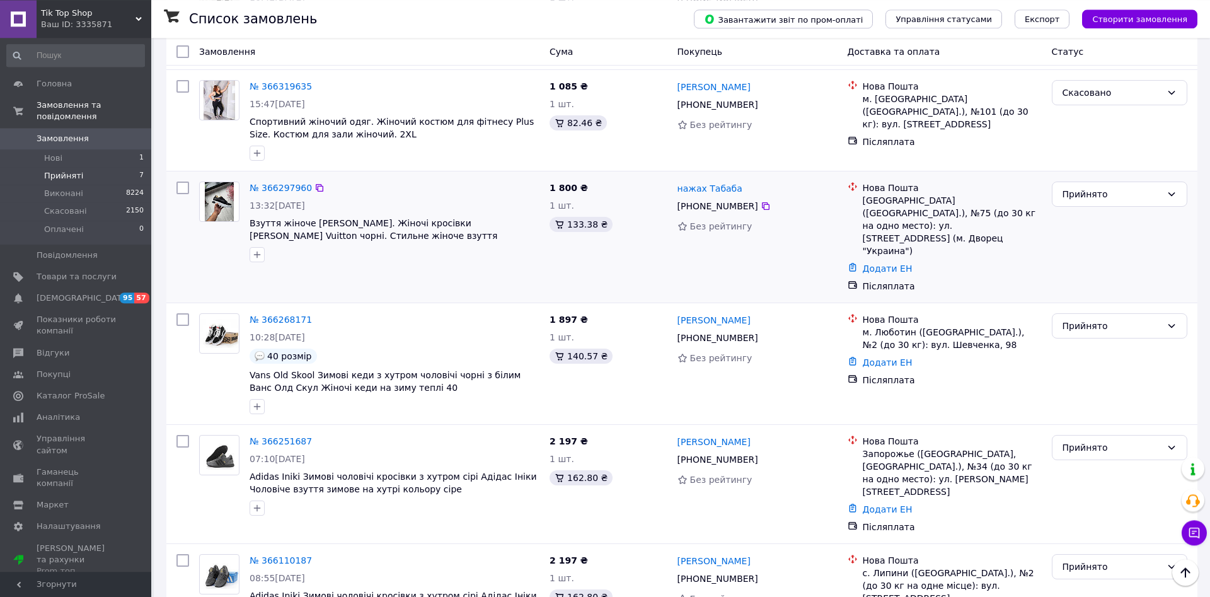
scroll to position [347, 0]
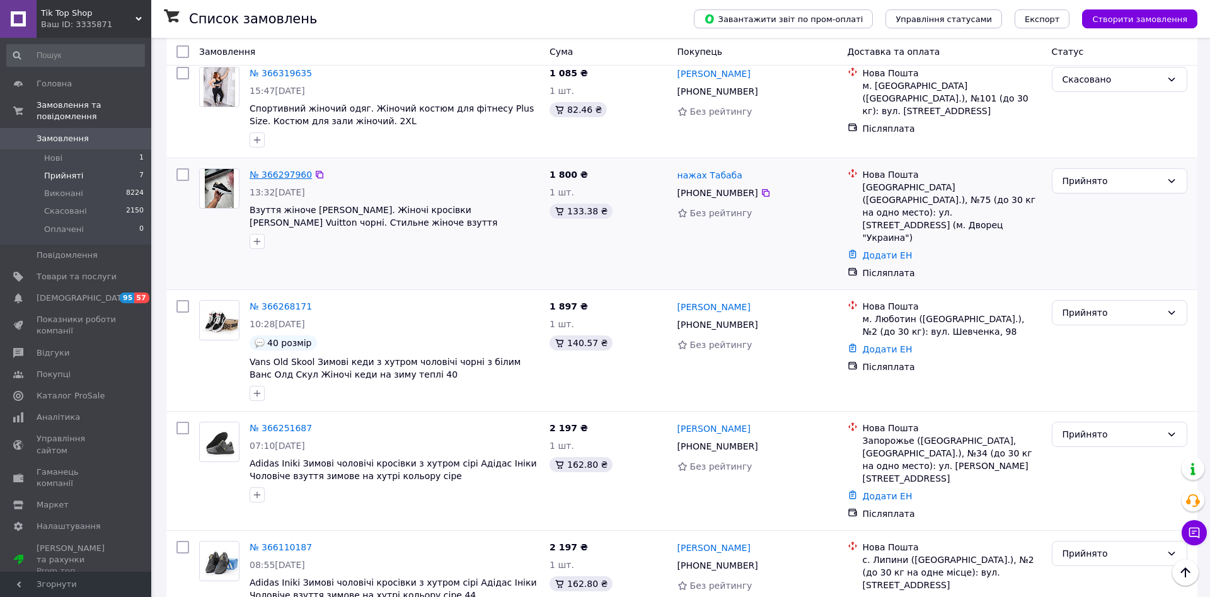
click at [265, 170] on link "№ 366297960" at bounding box center [281, 175] width 62 height 10
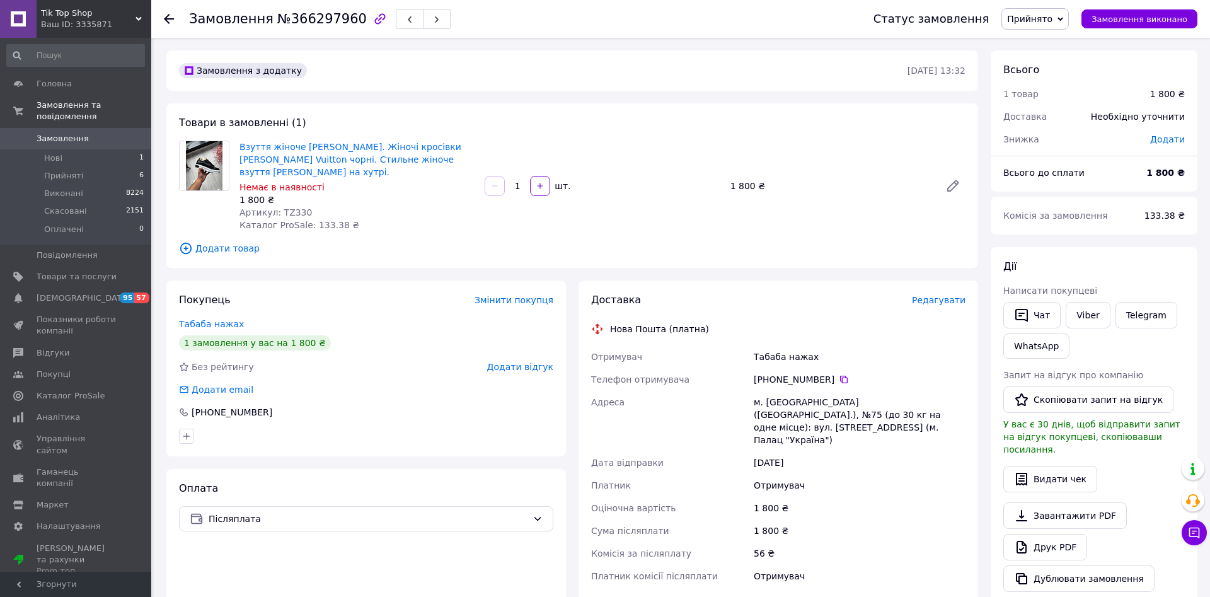
click at [1053, 15] on span "Прийнято" at bounding box center [1029, 19] width 45 height 10
click at [1038, 63] on li "Скасовано" at bounding box center [1035, 63] width 66 height 19
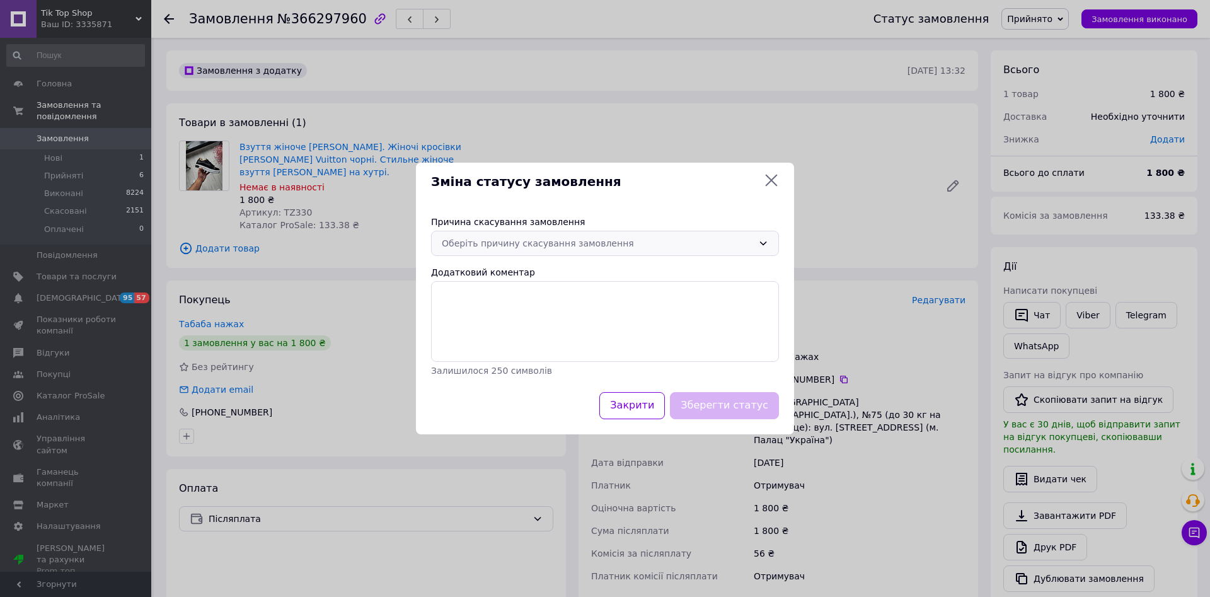
drag, startPoint x: 583, startPoint y: 243, endPoint x: 530, endPoint y: 258, distance: 55.7
click at [581, 245] on div "Оберіть причину скасування замовлення" at bounding box center [597, 243] width 311 height 14
click at [476, 335] on li "Не вдається додзвонитися" at bounding box center [605, 334] width 347 height 23
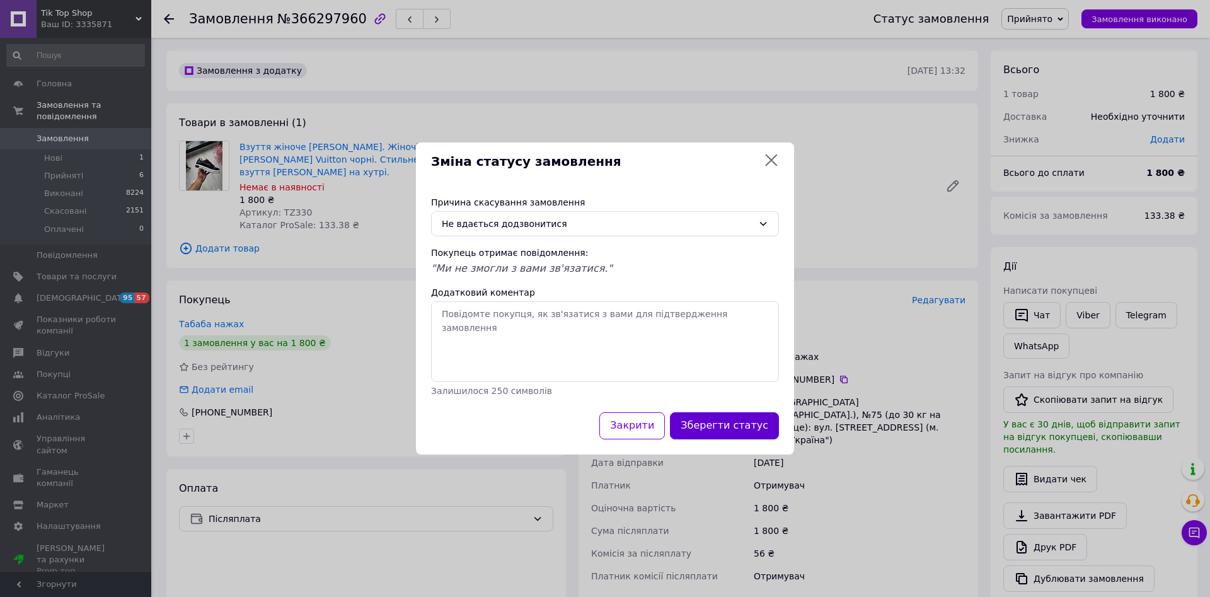
click at [741, 426] on button "Зберегти статус" at bounding box center [724, 425] width 109 height 27
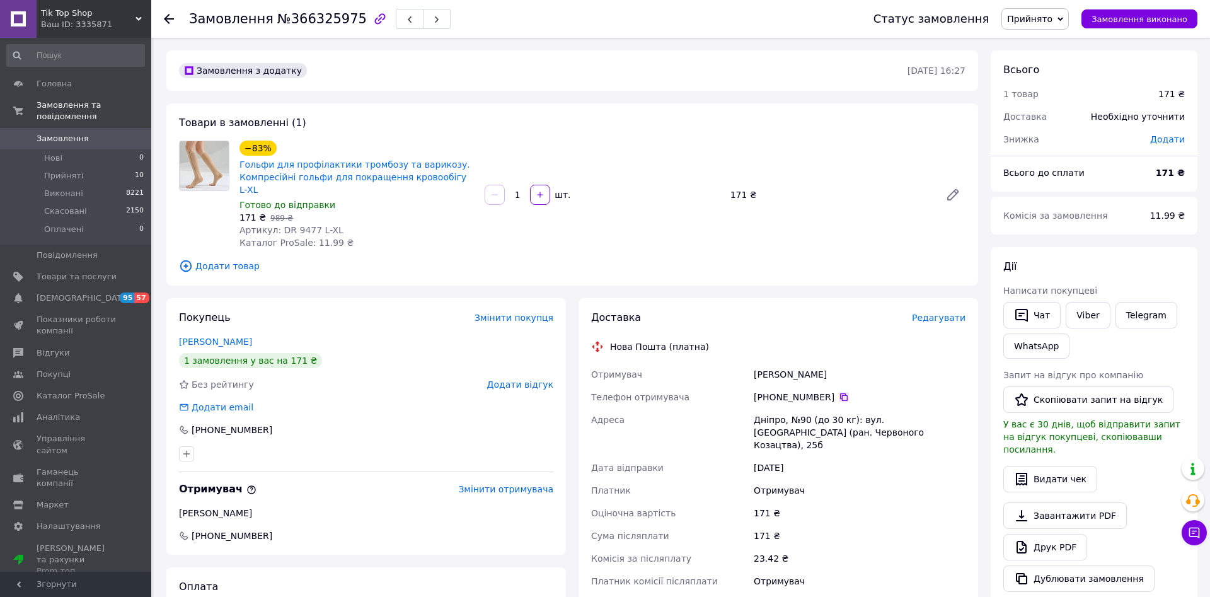
click at [840, 392] on icon at bounding box center [844, 397] width 10 height 10
drag, startPoint x: 346, startPoint y: 217, endPoint x: 289, endPoint y: 219, distance: 56.8
click at [289, 224] on div "Артикул: DR 9477 L-XL" at bounding box center [357, 230] width 235 height 13
copy span "9477 L-XL"
click at [958, 313] on span "Редагувати" at bounding box center [939, 318] width 54 height 10
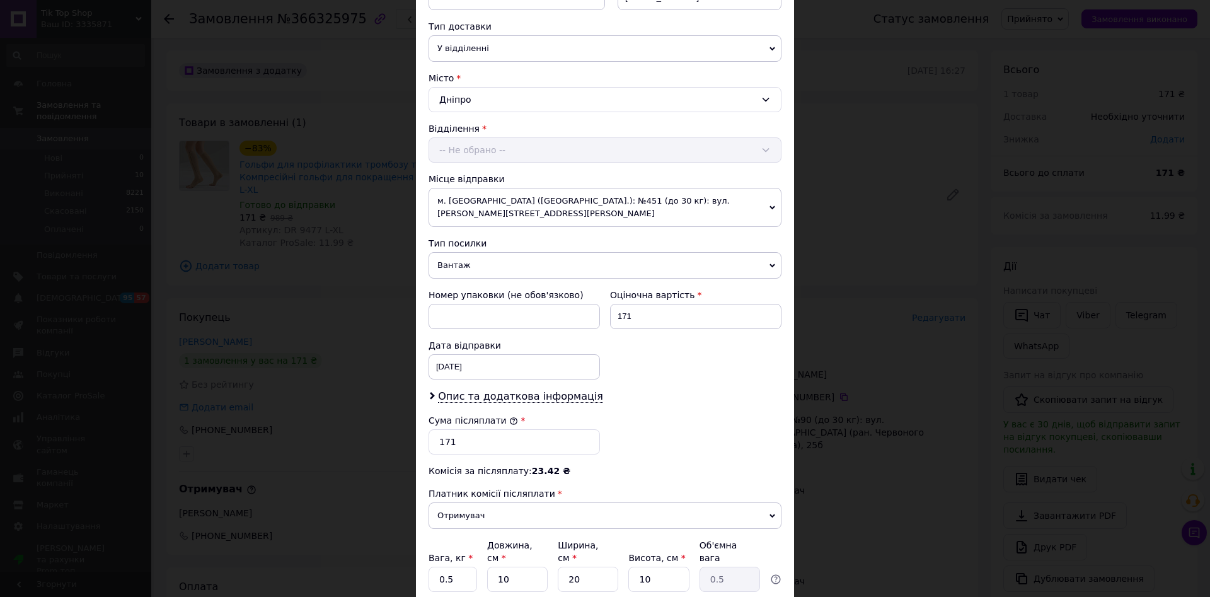
scroll to position [365, 0]
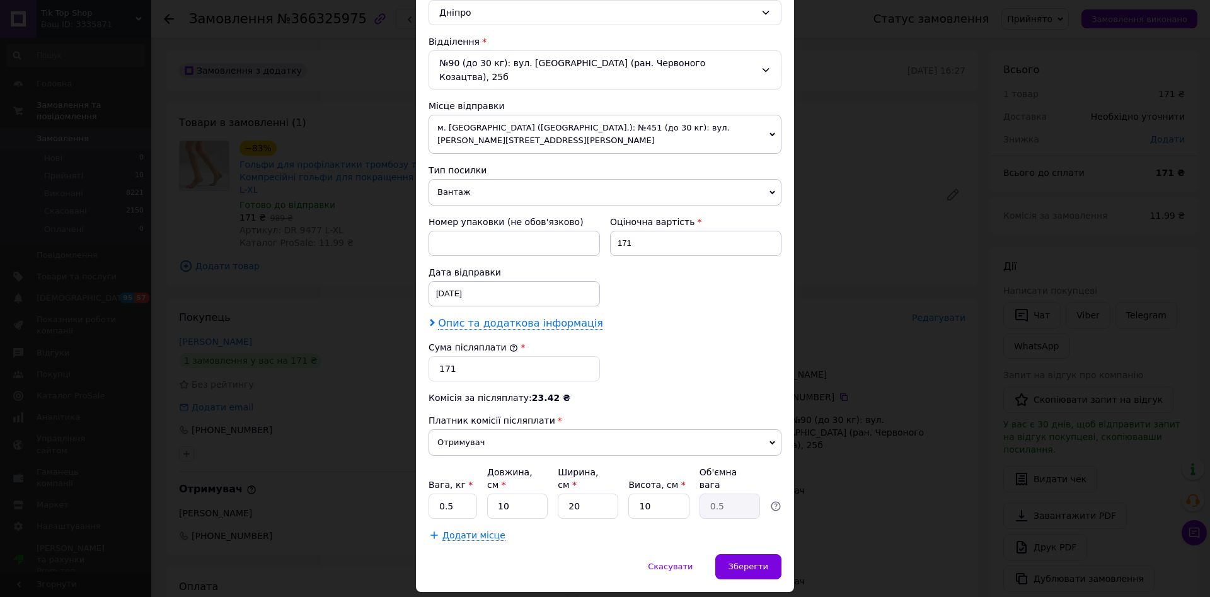
click at [485, 317] on span "Опис та додаткова інформація" at bounding box center [520, 323] width 165 height 13
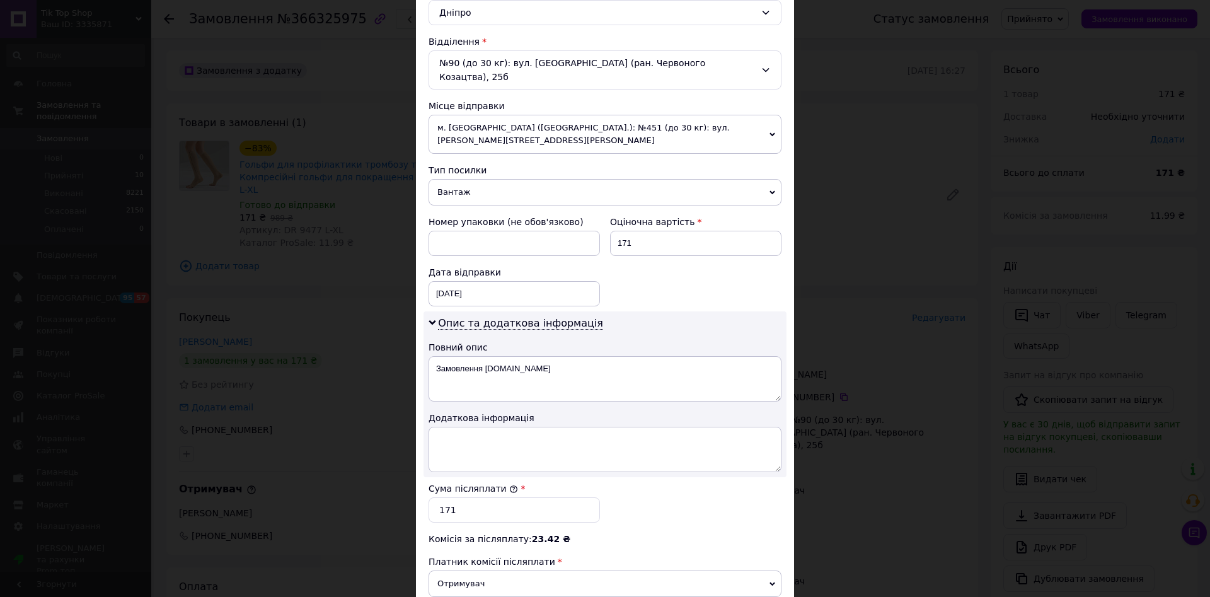
click at [460, 412] on div "Додаткова інформація" at bounding box center [605, 418] width 353 height 13
paste textarea "9477 L-XL 1"
click at [454, 427] on textarea "9477 L-XL 1" at bounding box center [605, 449] width 353 height 45
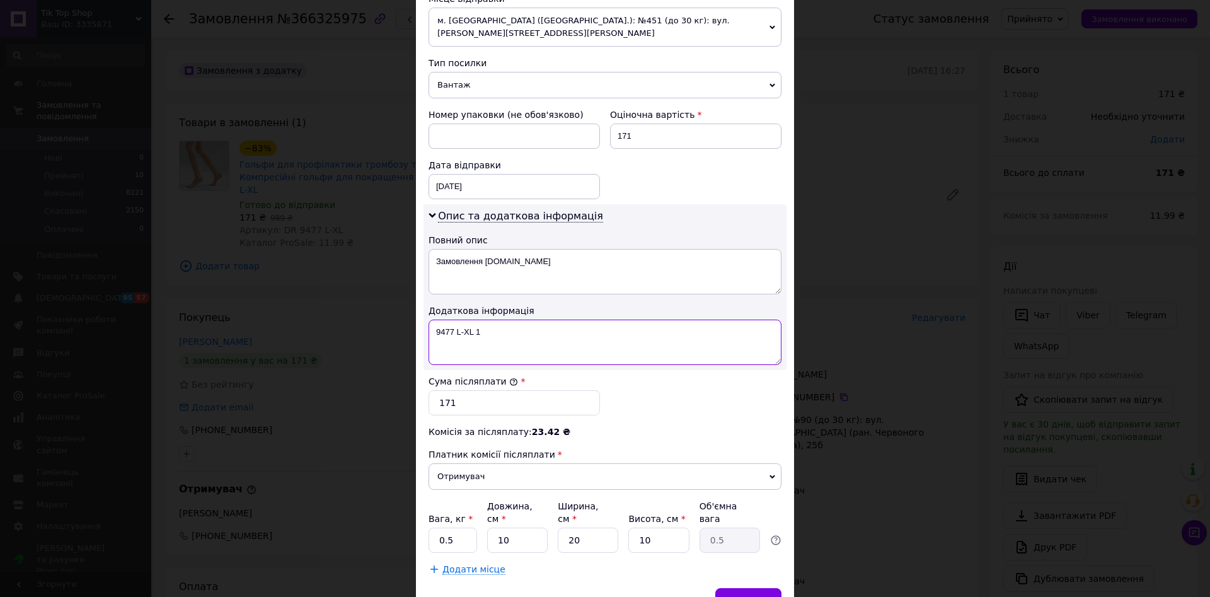
scroll to position [506, 0]
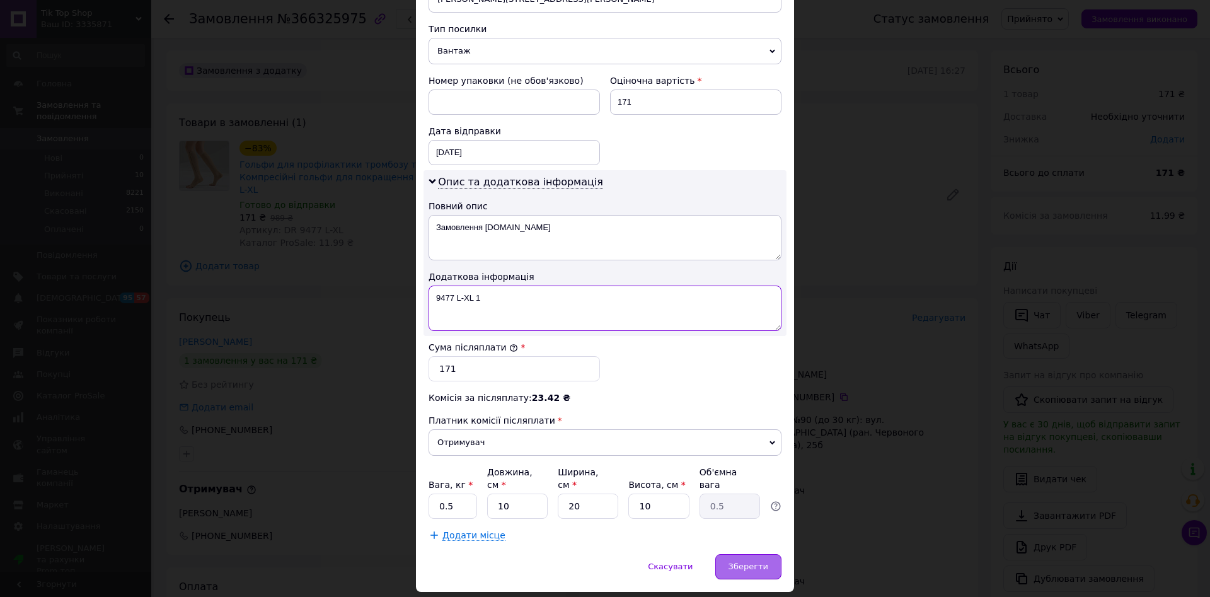
type textarea "9477 L-XL 1"
click at [768, 554] on div "Зберегти" at bounding box center [749, 566] width 66 height 25
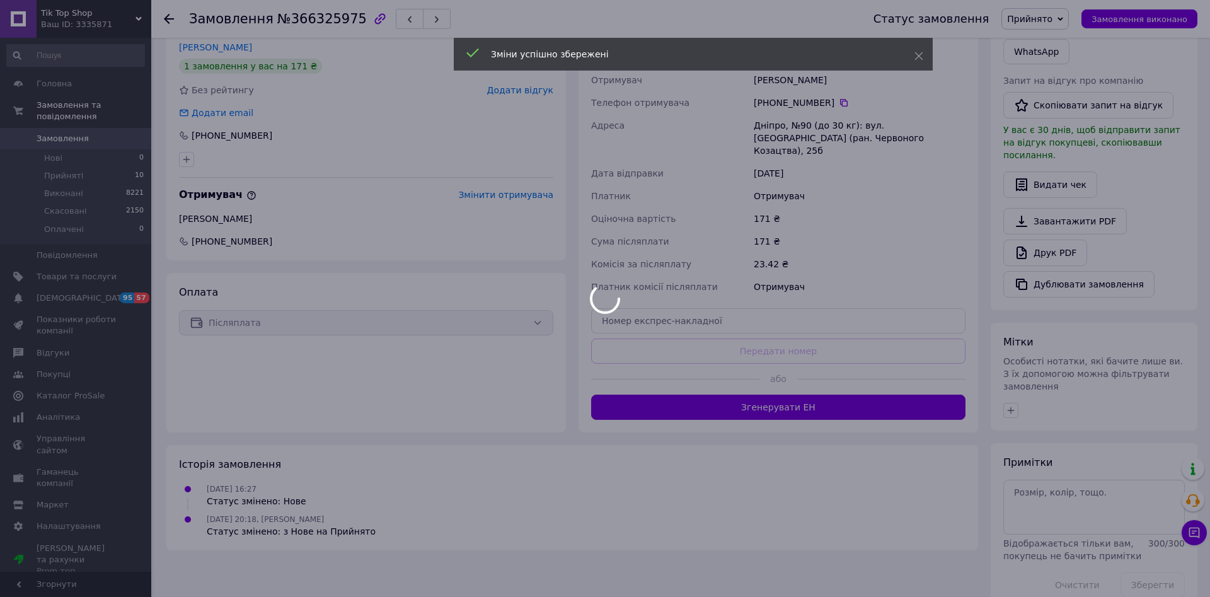
scroll to position [295, 0]
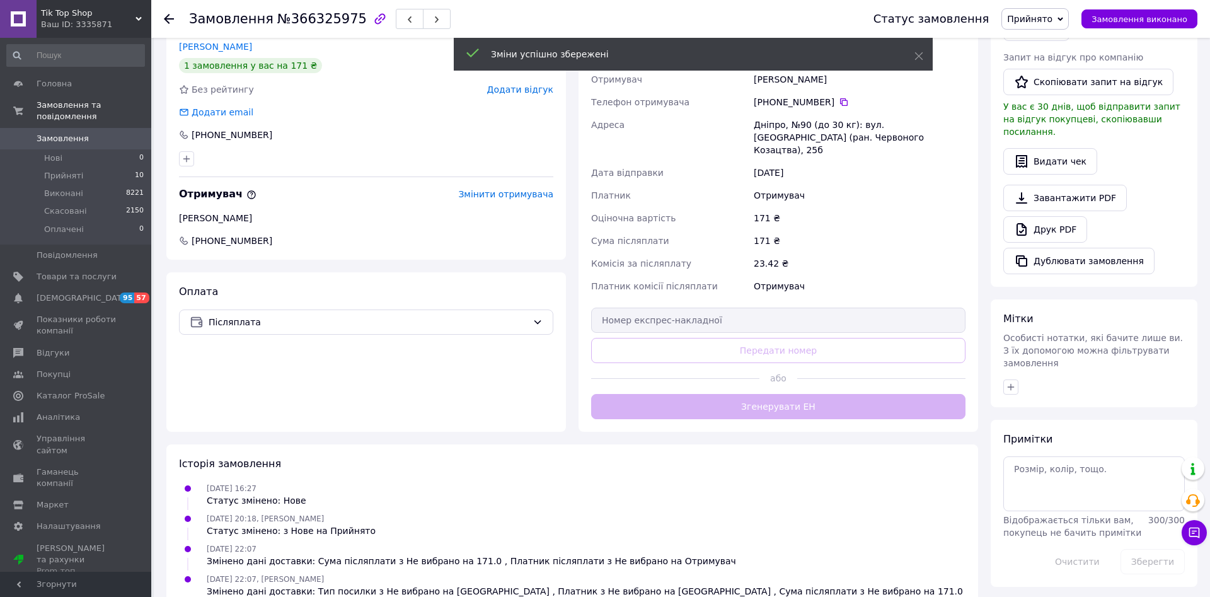
drag, startPoint x: 881, startPoint y: 390, endPoint x: 850, endPoint y: 386, distance: 31.1
click at [871, 388] on div "Доставка Редагувати Нова Пошта (платна) Отримувач Романова Екатерина Телефон от…" at bounding box center [778, 217] width 374 height 403
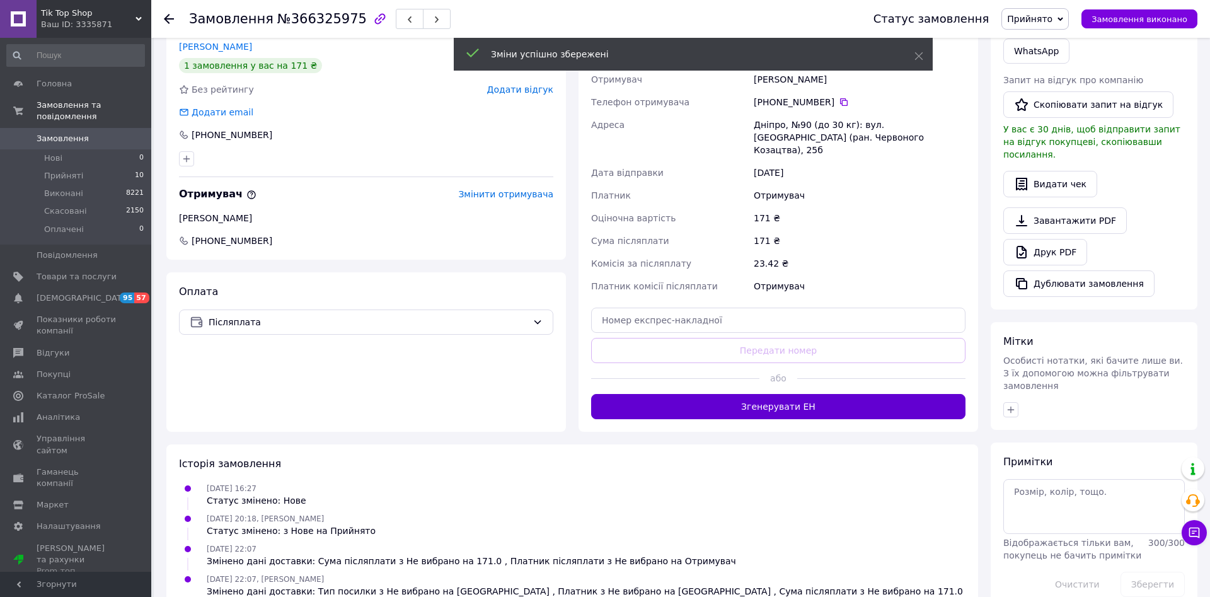
click at [830, 394] on button "Згенерувати ЕН" at bounding box center [778, 406] width 374 height 25
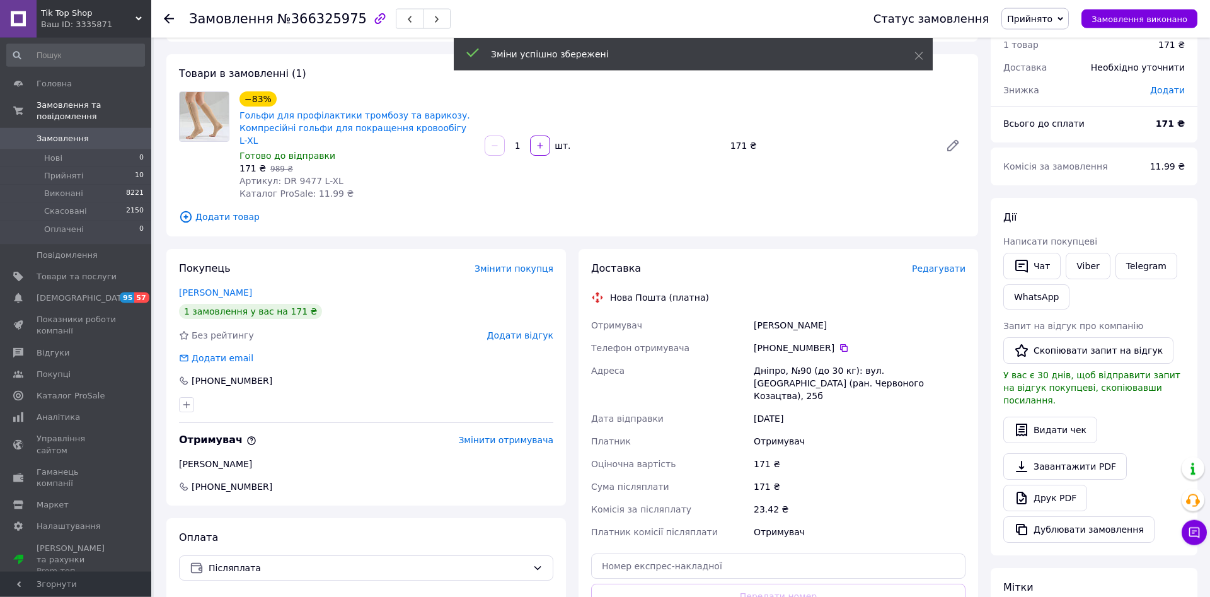
scroll to position [38, 0]
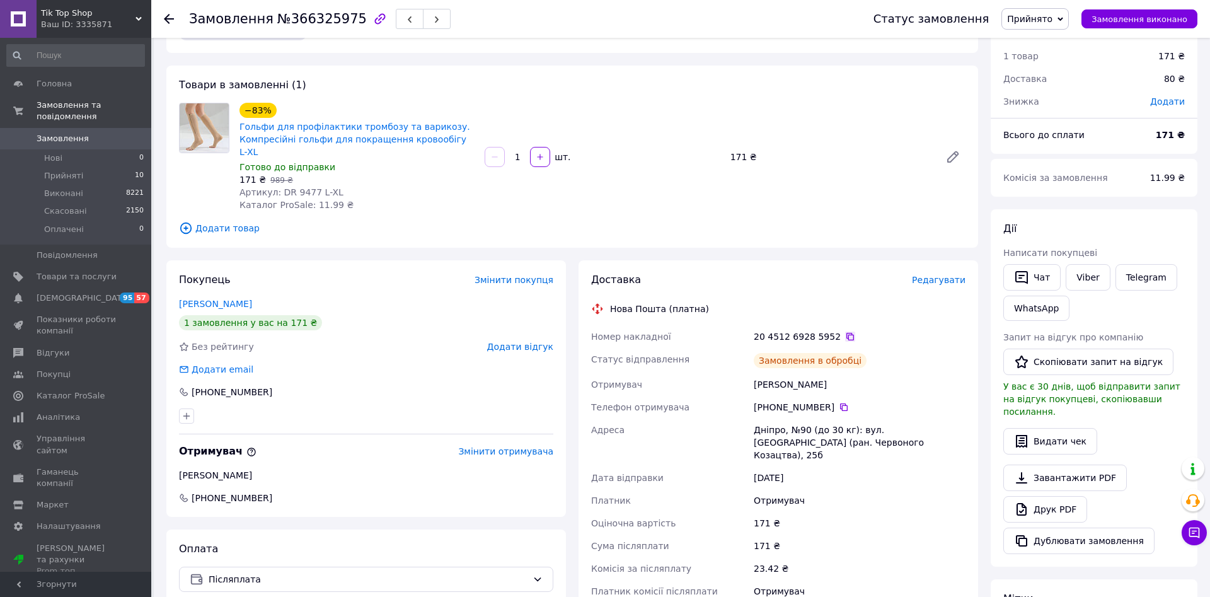
click at [847, 333] on icon at bounding box center [851, 337] width 8 height 8
click at [1128, 18] on span "Замовлення виконано" at bounding box center [1140, 18] width 96 height 9
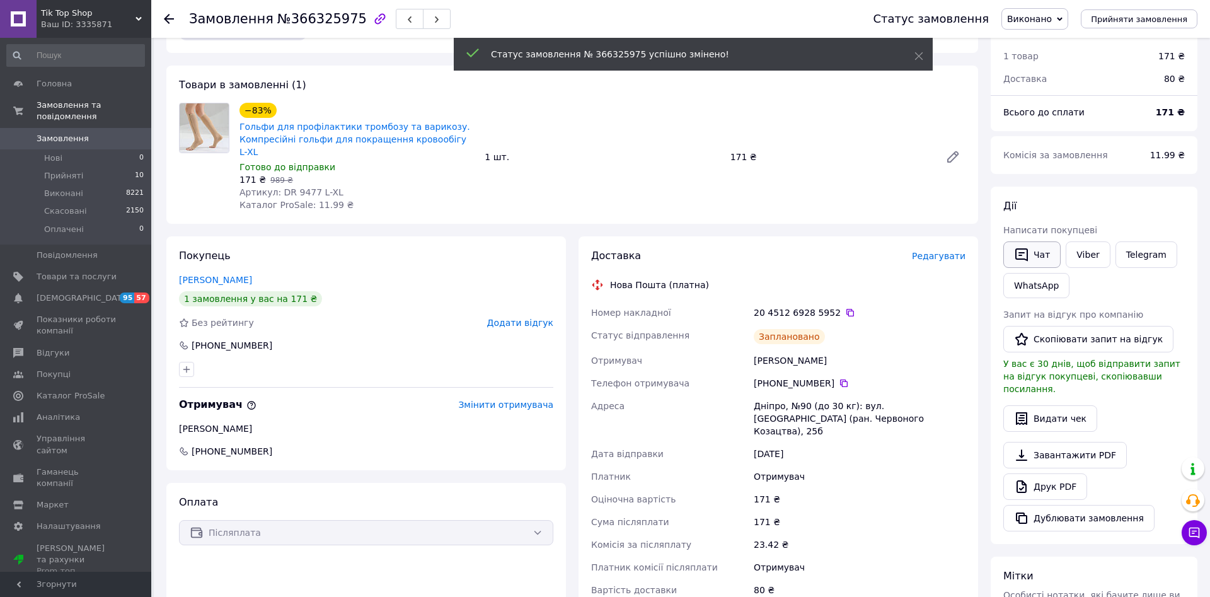
click at [1033, 247] on button "Чат" at bounding box center [1032, 254] width 57 height 26
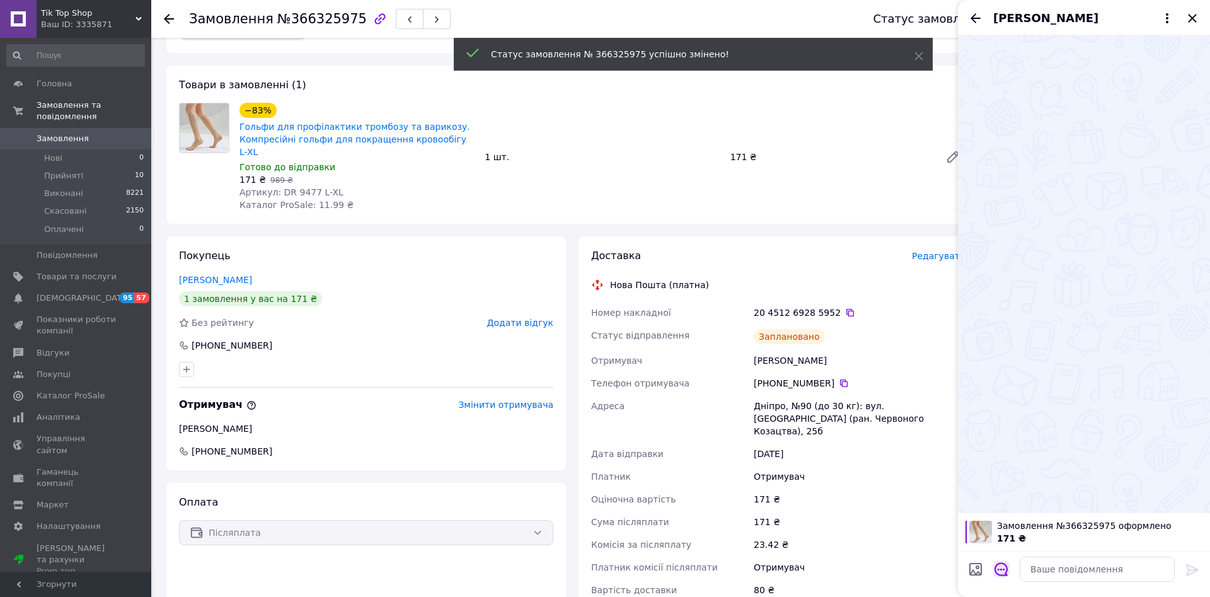
click at [1000, 566] on icon "Відкрити шаблони відповідей" at bounding box center [1002, 569] width 14 height 14
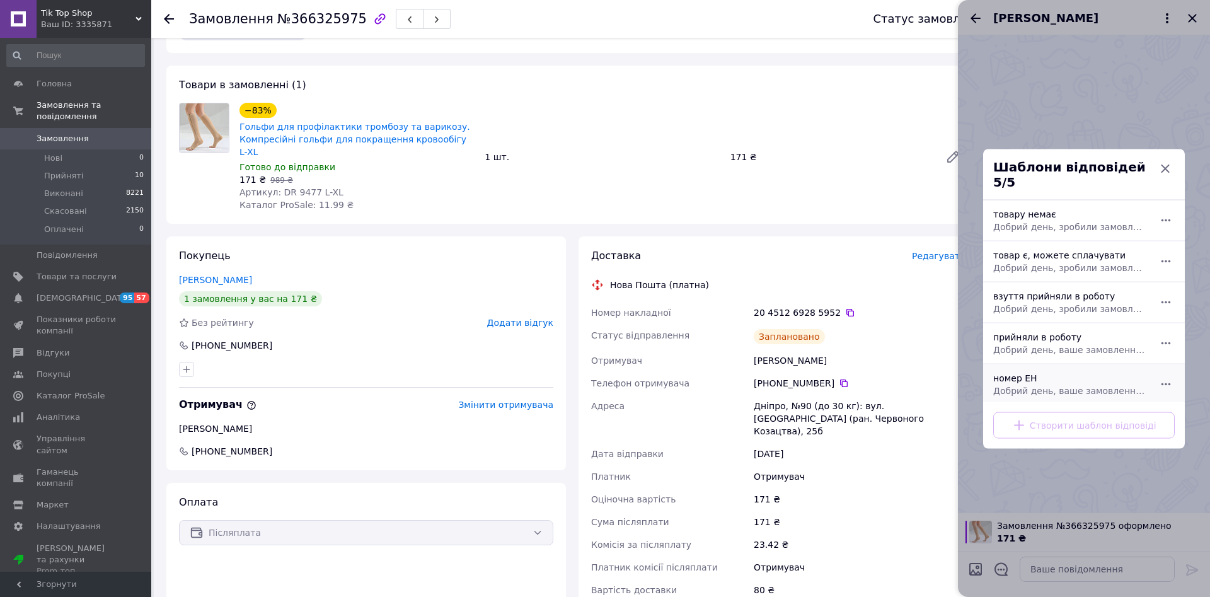
click at [1023, 369] on div "номер ЕН Добрий день, ваше замовлення прийняли в роботу. ваш номер ЕН за яким б…" at bounding box center [1071, 383] width 164 height 35
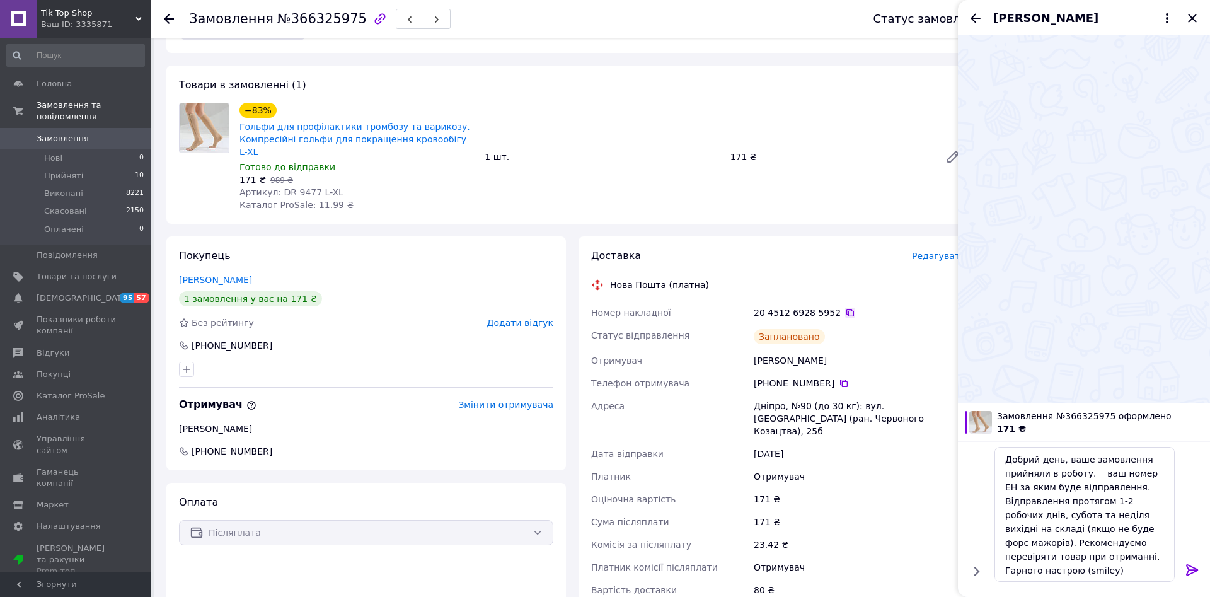
click at [842, 306] on div "20 4512 6928 5952" at bounding box center [860, 312] width 212 height 13
click at [845, 308] on icon at bounding box center [850, 313] width 10 height 10
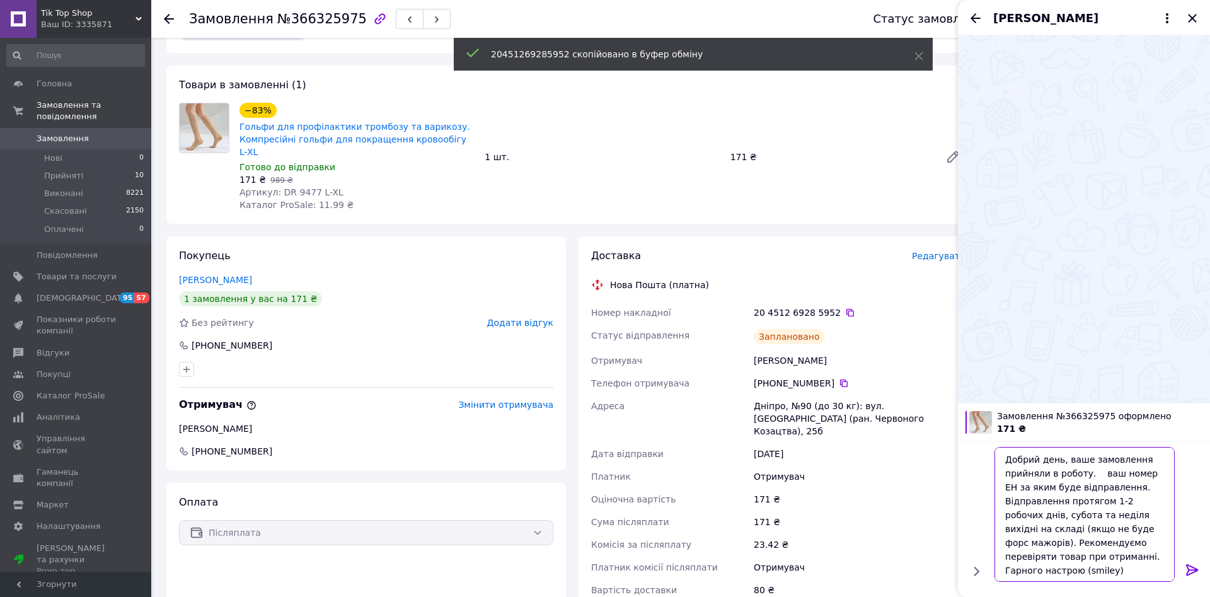
click at [1090, 477] on textarea "Добрий день, ваше замовлення прийняли в роботу. ваш номер ЕН за яким буде відпр…" at bounding box center [1085, 514] width 180 height 135
paste textarea "20451269285952"
type textarea "Добрий день, ваше замовлення прийняли в роботу. 20451269285952 ваш номер ЕН за …"
click at [1192, 572] on icon at bounding box center [1192, 569] width 12 height 11
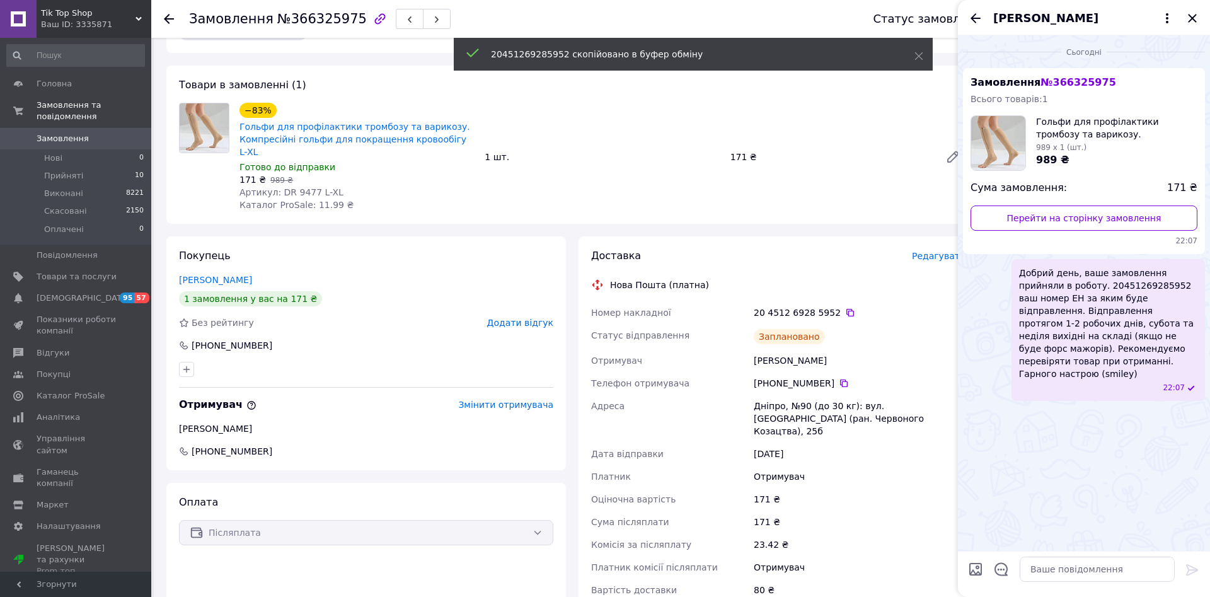
scroll to position [0, 0]
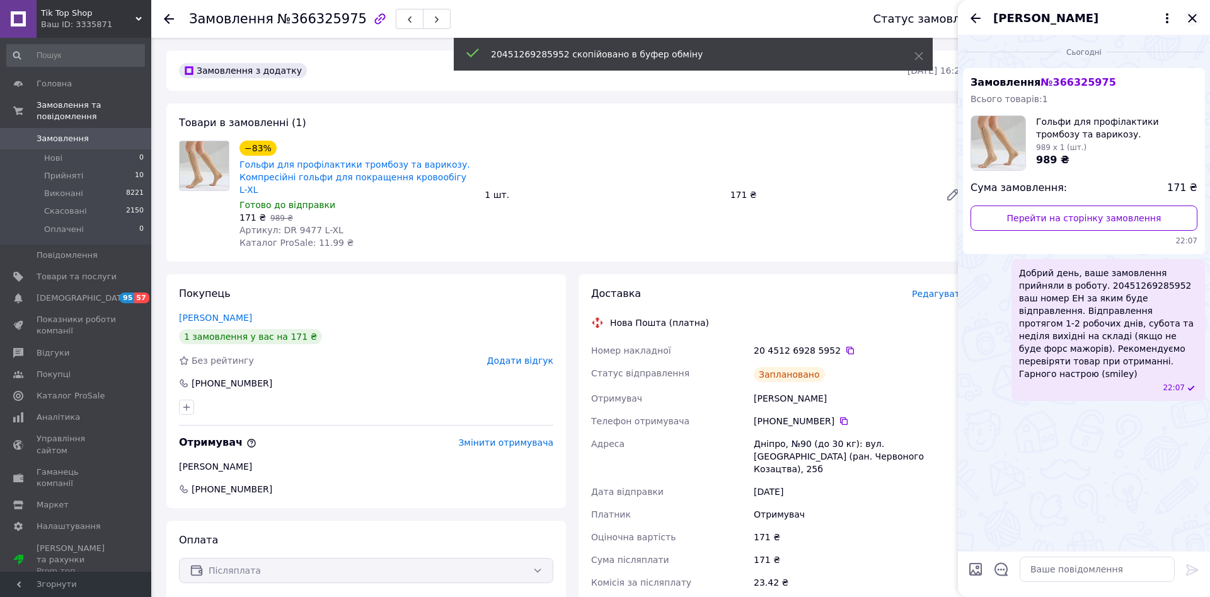
click at [1199, 21] on icon "Закрити" at bounding box center [1192, 18] width 15 height 15
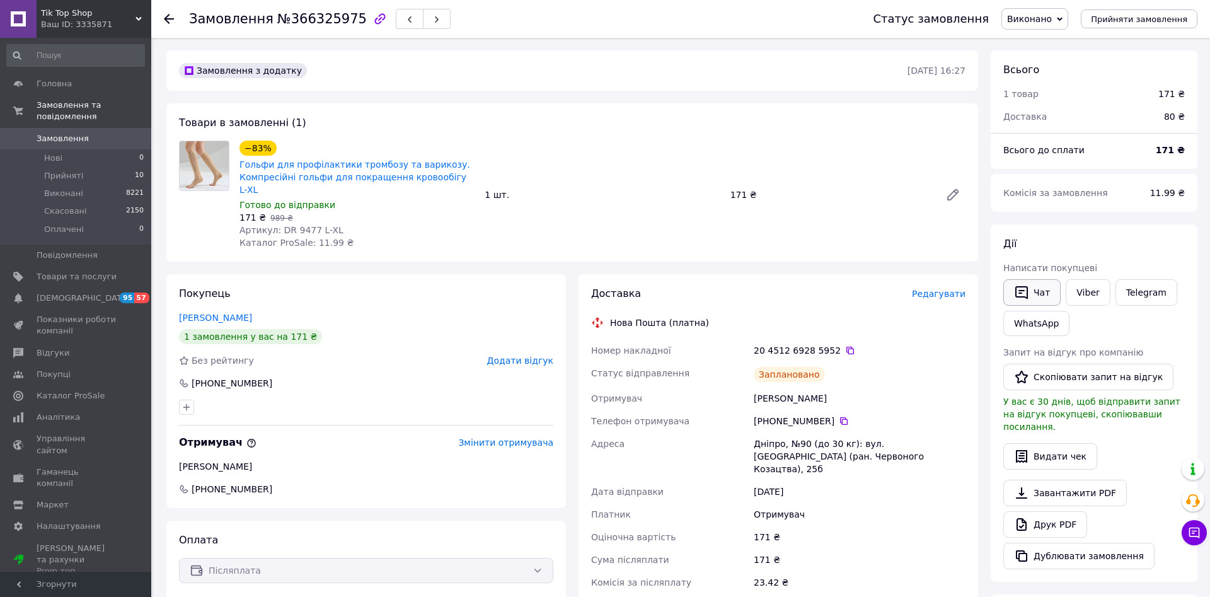
click at [1026, 293] on button "Чат" at bounding box center [1032, 292] width 57 height 26
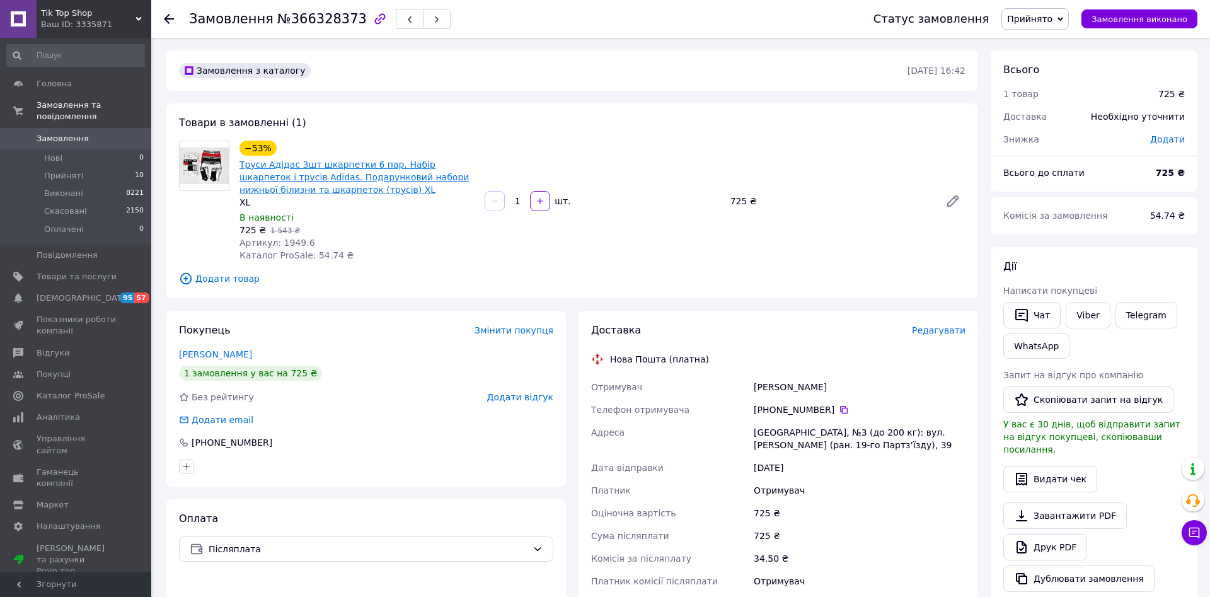
drag, startPoint x: 319, startPoint y: 171, endPoint x: 330, endPoint y: 164, distance: 12.8
click at [319, 171] on span "Труси Адідас 3шт шкарпетки 6 пар. Набір шкарпеток і трусів Adidas. Подарунковий…" at bounding box center [357, 177] width 235 height 38
click at [318, 181] on link "Труси Адідас 3шт шкарпетки 6 пар. Набір шкарпеток і трусів Adidas. Подарунковий…" at bounding box center [354, 176] width 229 height 35
click at [840, 408] on icon at bounding box center [844, 410] width 8 height 8
click at [840, 409] on icon at bounding box center [844, 410] width 8 height 8
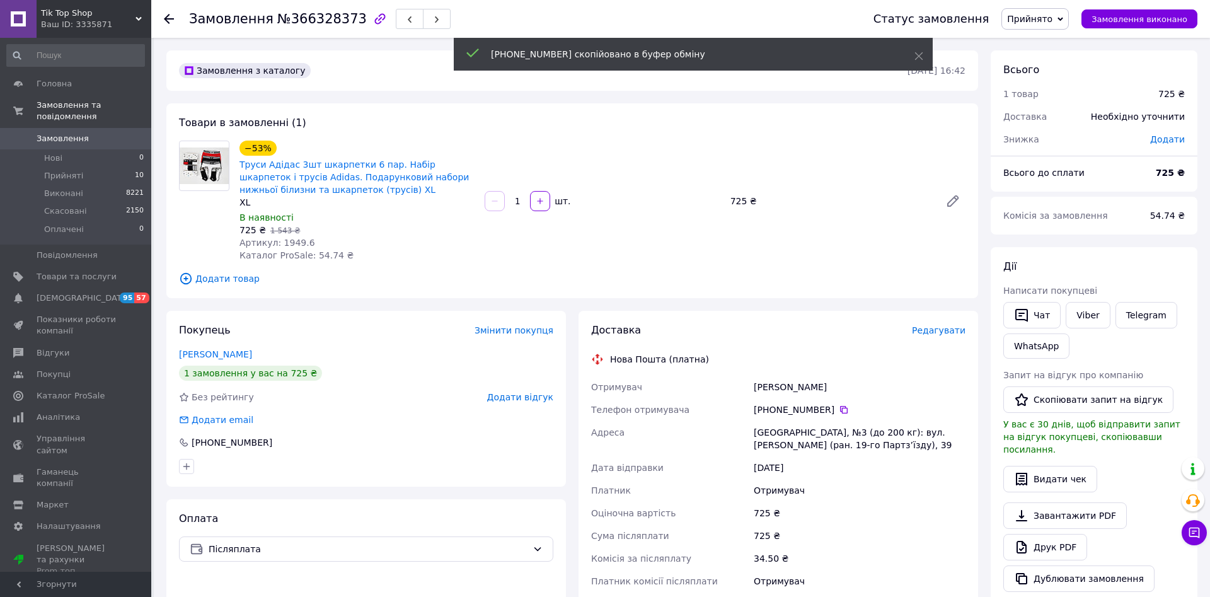
click at [811, 388] on div "[PERSON_NAME]" at bounding box center [859, 387] width 217 height 23
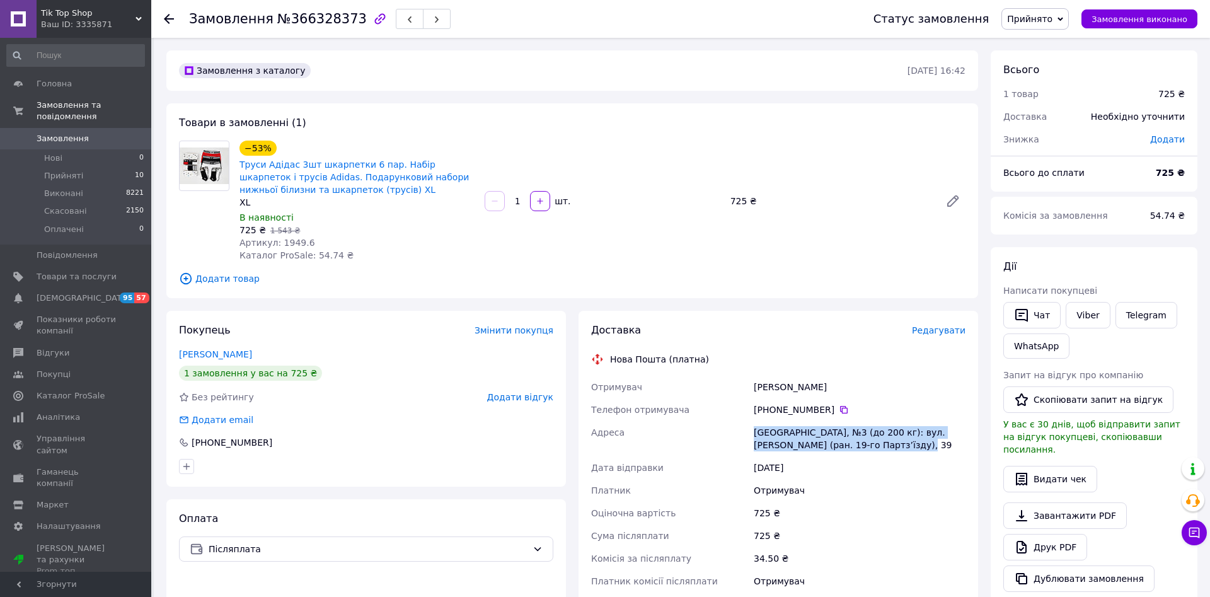
drag, startPoint x: 912, startPoint y: 449, endPoint x: 734, endPoint y: 423, distance: 179.7
click at [734, 423] on div "Отримувач [PERSON_NAME] Телефон отримувача [PHONE_NUMBER]   Адреса [GEOGRAPHIC_…" at bounding box center [779, 484] width 380 height 217
copy div "Адреса Краматорськ, №3 (до 200 кг): вул. [PERSON_NAME] (ран. 19-го Партз’їзду),…"
click at [67, 133] on span "Замовлення" at bounding box center [63, 138] width 52 height 11
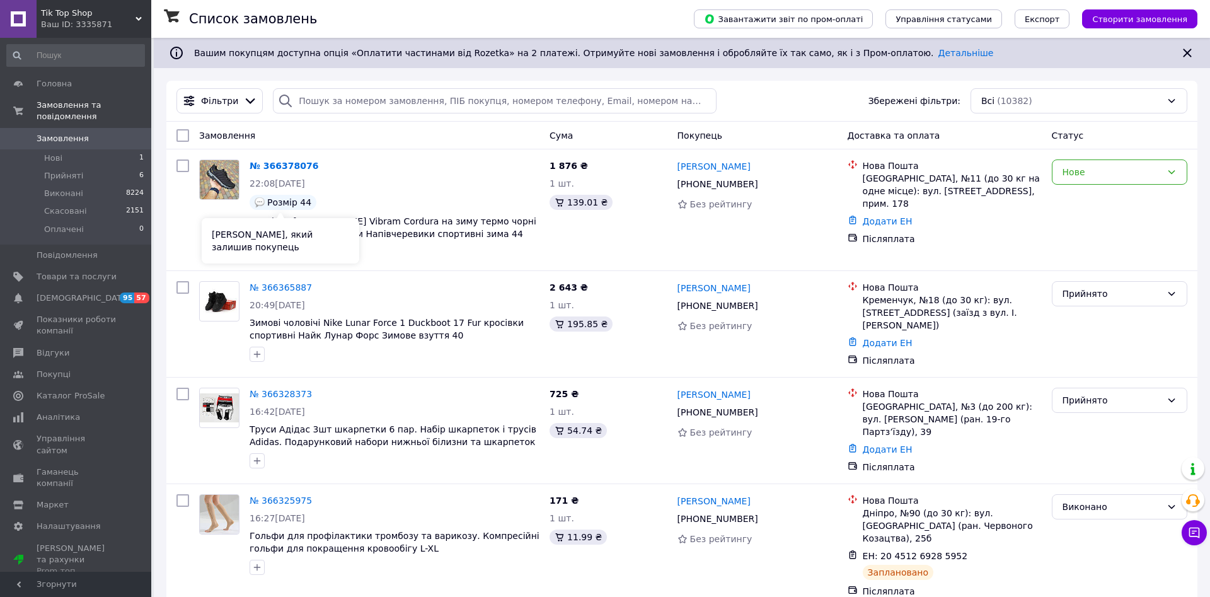
scroll to position [257, 0]
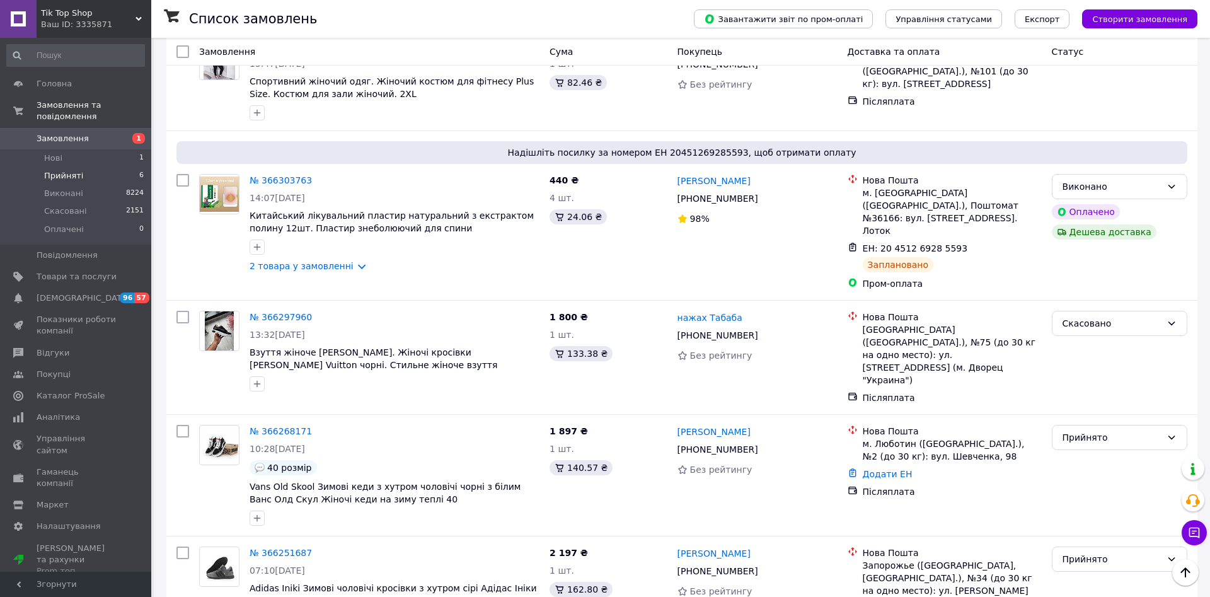
click at [99, 168] on li "Прийняті 6" at bounding box center [75, 176] width 151 height 18
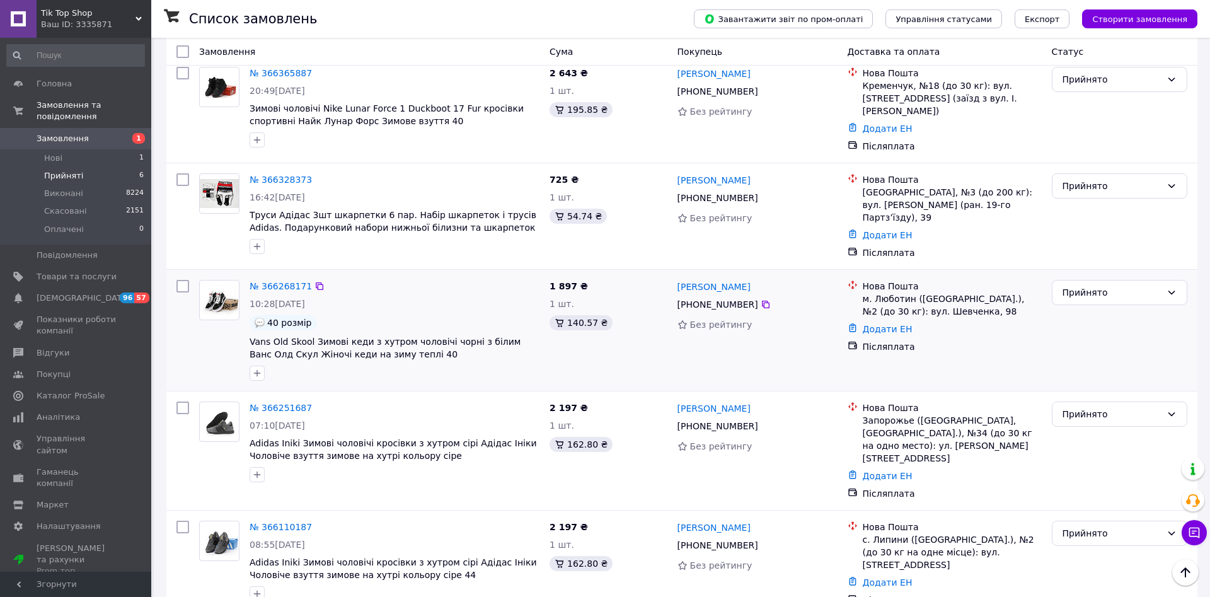
scroll to position [139, 0]
